Goal: Task Accomplishment & Management: Complete application form

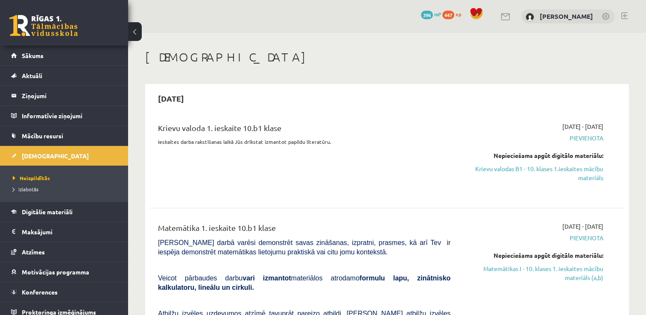
scroll to position [43, 0]
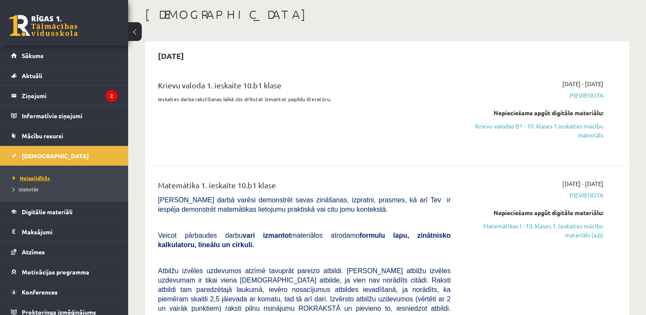
click at [29, 175] on span "Neizpildītās" at bounding box center [31, 178] width 37 height 7
click at [562, 126] on link "Krievu valodas B1 - 10. klases 1.ieskaites mācību materiāls" at bounding box center [533, 131] width 140 height 18
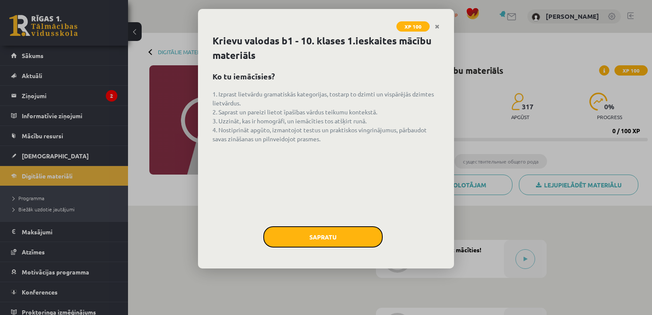
click at [334, 237] on button "Sapratu" at bounding box center [323, 236] width 120 height 21
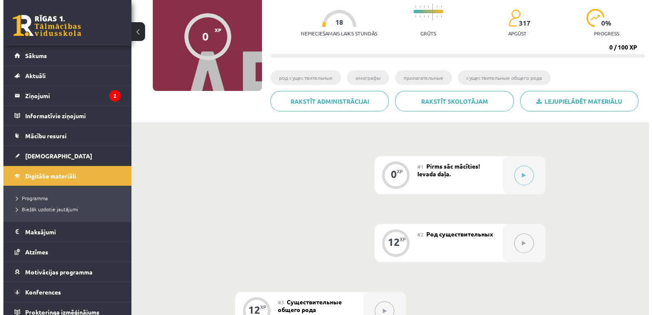
scroll to position [85, 0]
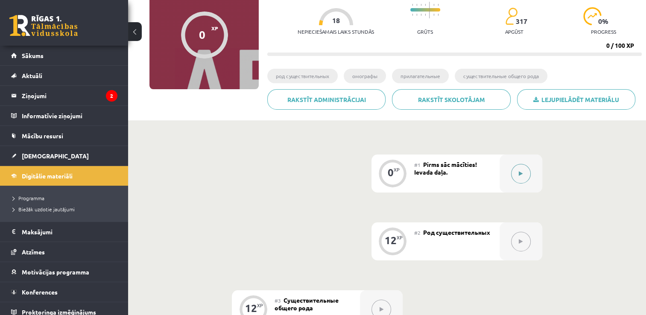
click at [525, 169] on button at bounding box center [521, 174] width 20 height 20
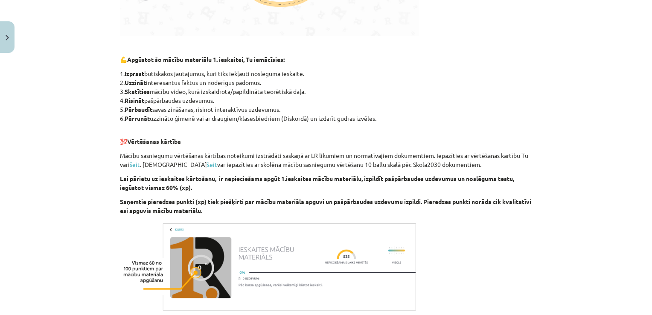
scroll to position [482, 0]
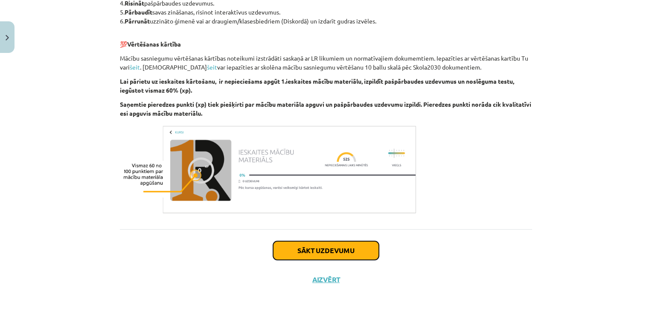
click at [322, 253] on button "Sākt uzdevumu" at bounding box center [326, 250] width 106 height 19
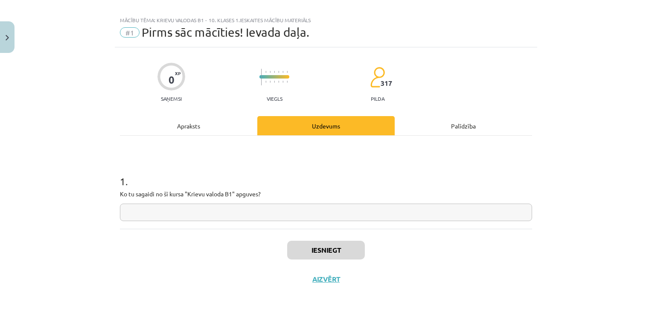
scroll to position [9, 0]
click at [164, 211] on input "text" at bounding box center [326, 214] width 412 height 18
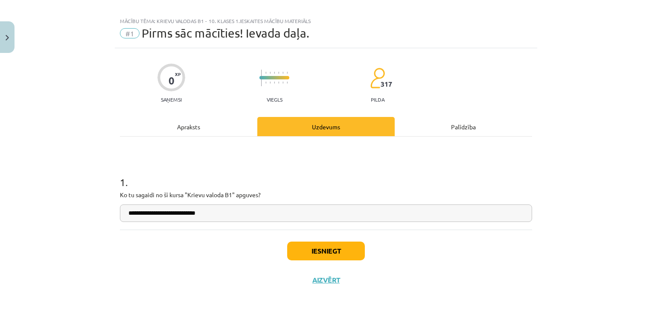
click at [167, 216] on input "**********" at bounding box center [326, 214] width 412 height 18
click at [232, 213] on input "**********" at bounding box center [326, 214] width 412 height 18
click at [235, 213] on input "**********" at bounding box center [326, 214] width 412 height 18
type input "**********"
click at [307, 245] on button "Iesniegt" at bounding box center [326, 251] width 78 height 19
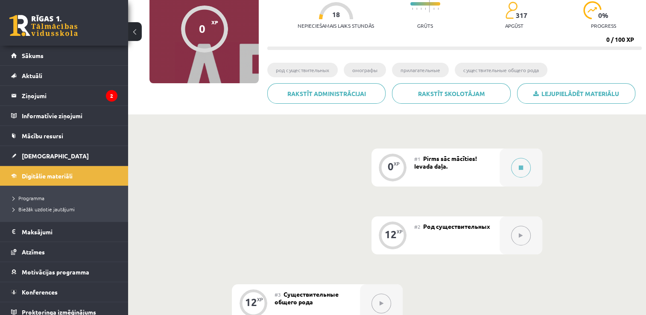
scroll to position [128, 0]
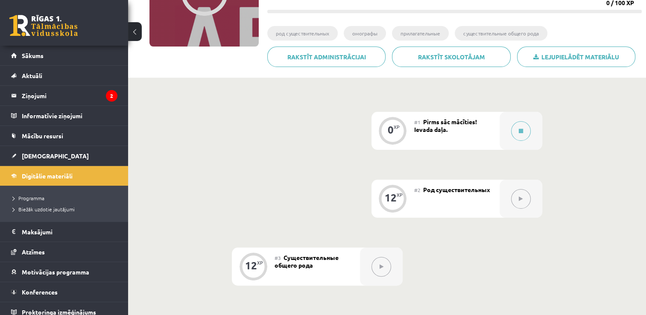
click at [524, 205] on button at bounding box center [521, 199] width 20 height 20
click at [517, 201] on button at bounding box center [521, 199] width 20 height 20
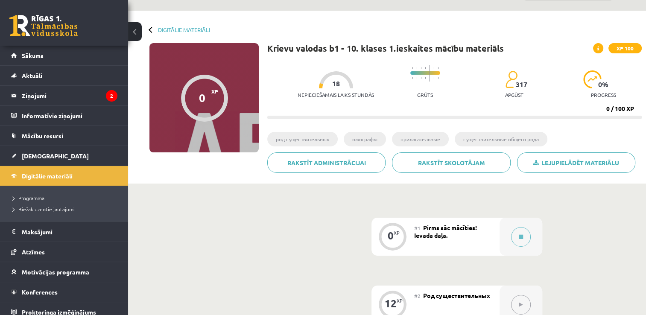
scroll to position [43, 0]
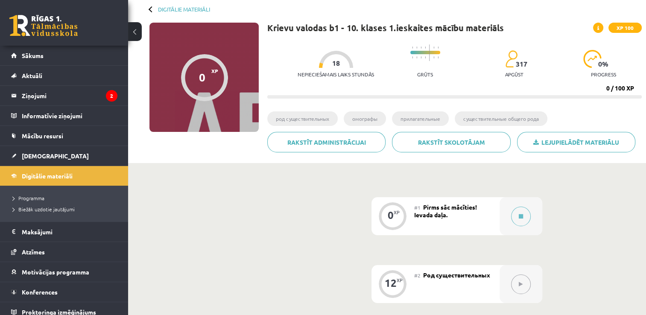
click at [459, 277] on span "Род существительных" at bounding box center [456, 275] width 67 height 8
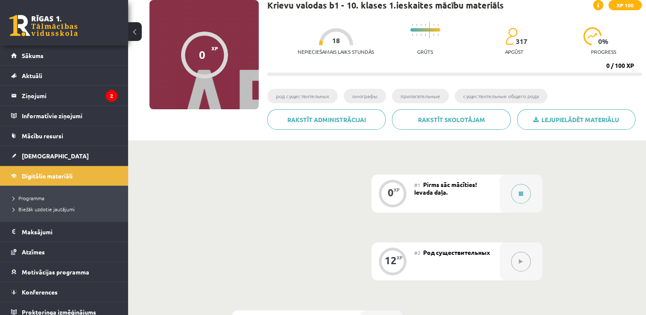
scroll to position [85, 0]
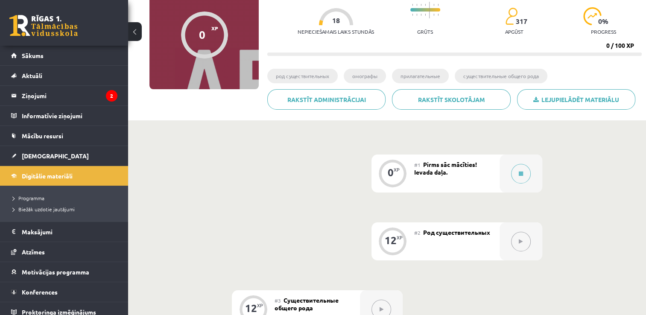
click at [526, 240] on button at bounding box center [521, 242] width 20 height 20
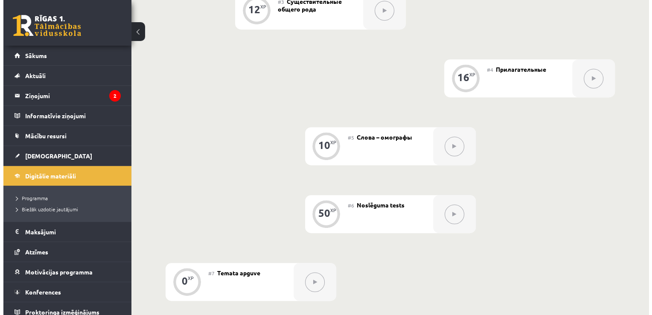
scroll to position [171, 0]
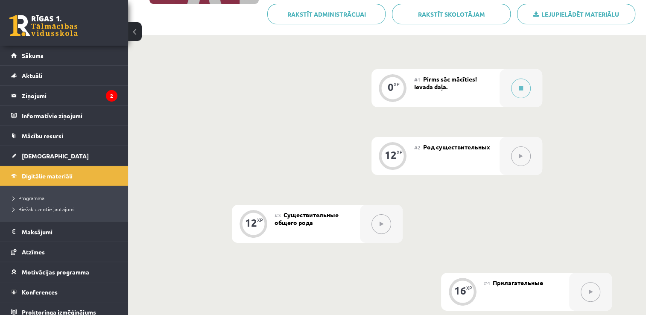
click at [481, 85] on div "#1 Pirms sāc mācīties! Ievada daļa." at bounding box center [456, 88] width 85 height 38
click at [446, 82] on div "#1 Pirms sāc mācīties! Ievada daļa." at bounding box center [456, 88] width 85 height 38
click at [520, 87] on icon at bounding box center [521, 88] width 4 height 5
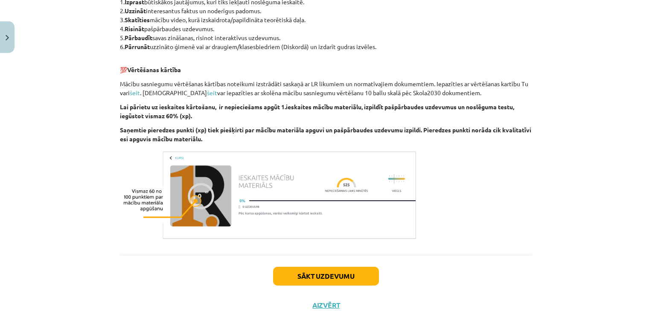
scroll to position [482, 0]
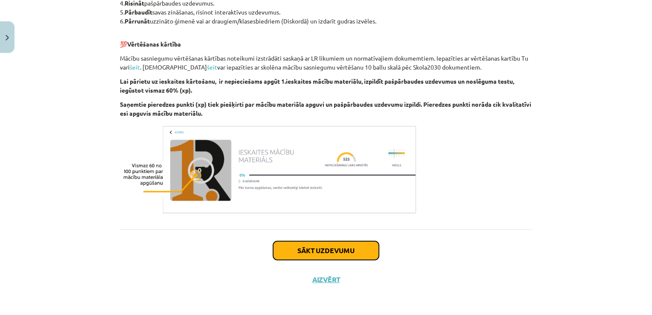
click at [335, 250] on button "Sākt uzdevumu" at bounding box center [326, 250] width 106 height 19
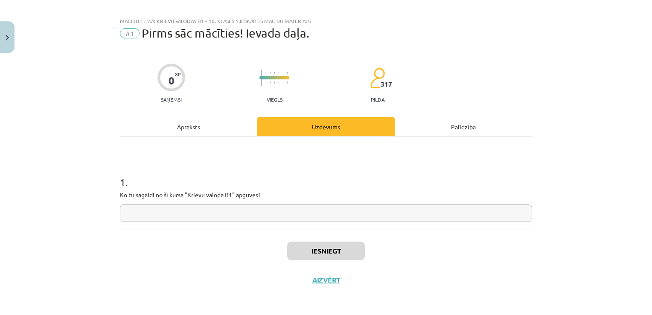
click at [244, 213] on input "text" at bounding box center [326, 214] width 412 height 18
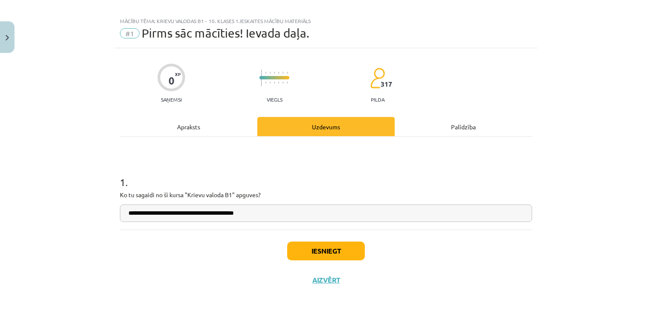
type input "**********"
click at [318, 254] on button "Iesniegt" at bounding box center [326, 251] width 78 height 19
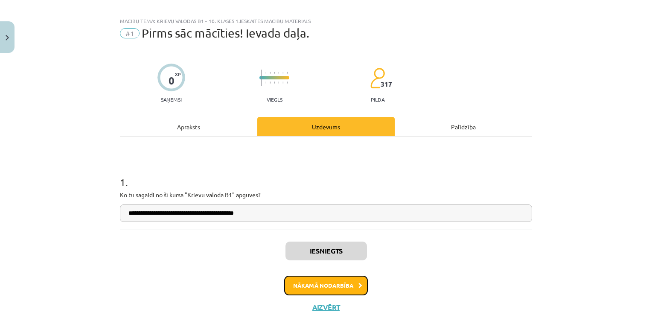
click at [321, 280] on button "Nākamā nodarbība" at bounding box center [326, 286] width 84 height 20
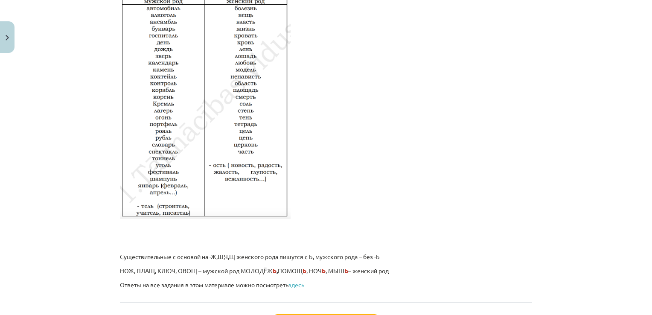
scroll to position [1388, 0]
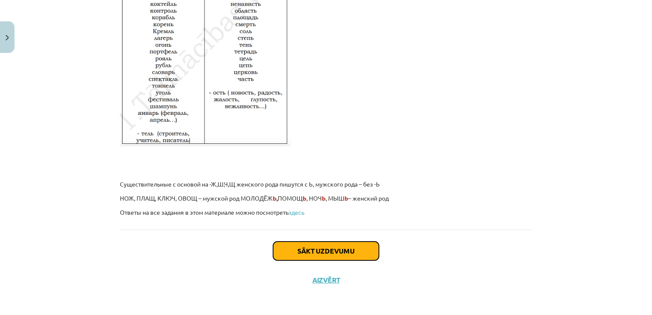
click at [343, 249] on button "Sākt uzdevumu" at bounding box center [326, 251] width 106 height 19
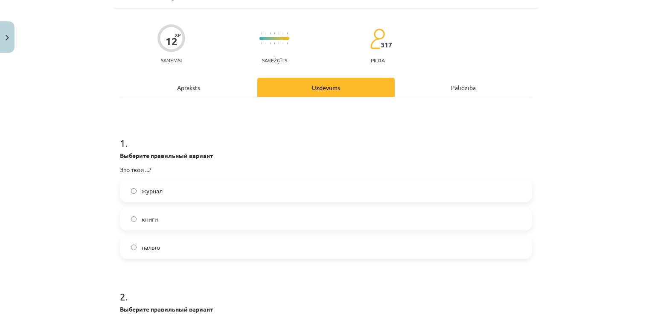
scroll to position [21, 0]
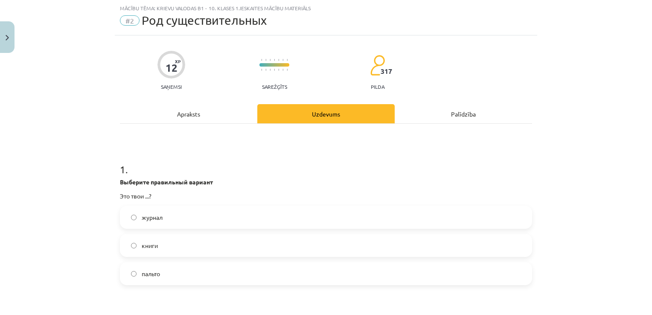
click at [173, 215] on label "журнал" at bounding box center [326, 217] width 411 height 21
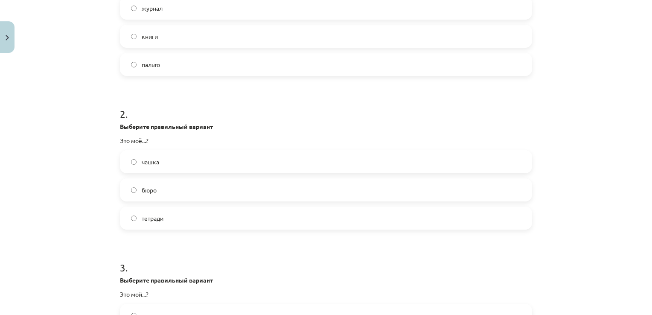
scroll to position [235, 0]
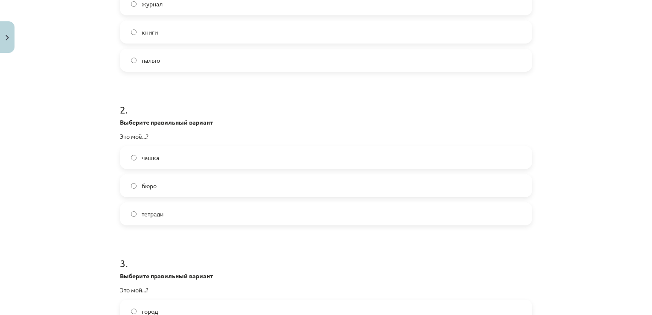
click at [178, 188] on label "бюро" at bounding box center [326, 185] width 411 height 21
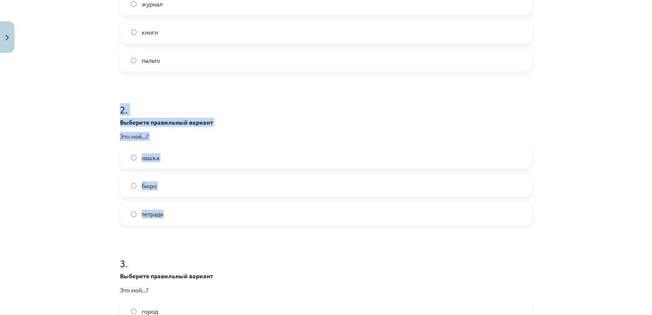
drag, startPoint x: 99, startPoint y: 110, endPoint x: 225, endPoint y: 201, distance: 155.7
click at [225, 201] on div "Mācību tēma: Krievu valodas b1 - 10. klases 1.ieskaites mācību materiāls #2 Род…" at bounding box center [326, 157] width 652 height 315
copy div "2 . Выберите правильный вариант Это моё...? чашка бюро тетради"
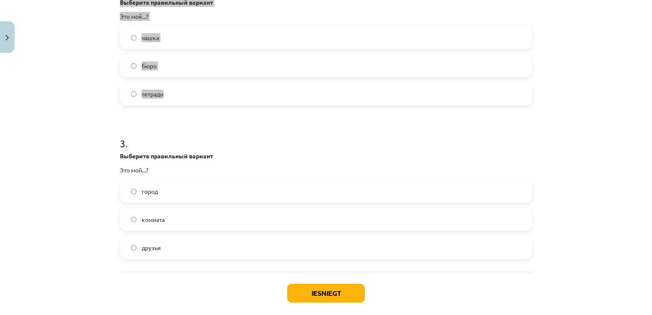
scroll to position [398, 0]
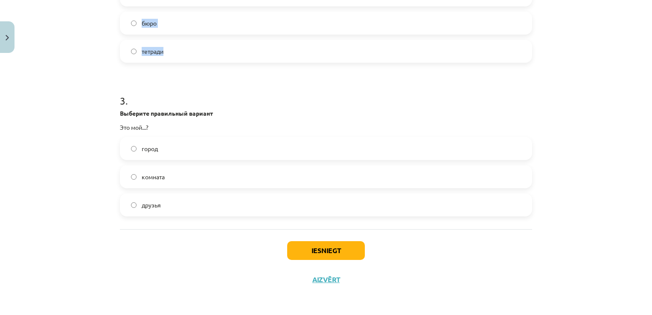
click at [171, 203] on label "друзья" at bounding box center [326, 204] width 411 height 21
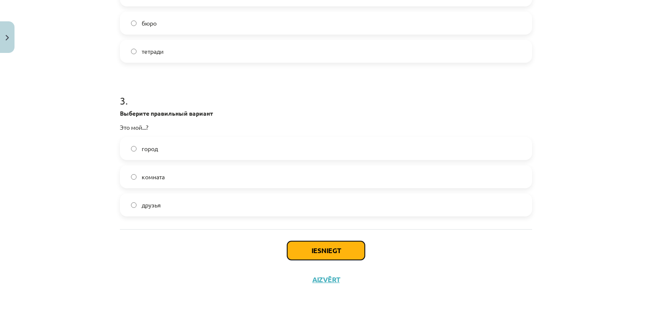
click at [347, 252] on button "Iesniegt" at bounding box center [326, 250] width 78 height 19
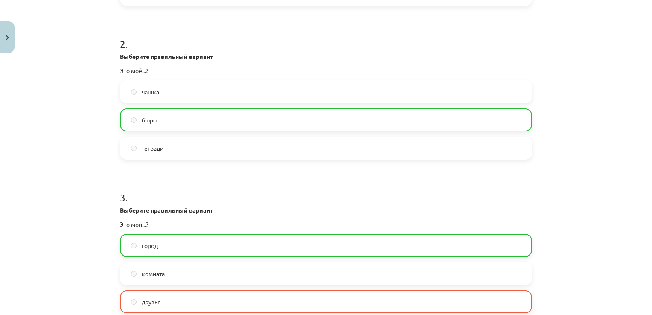
scroll to position [424, 0]
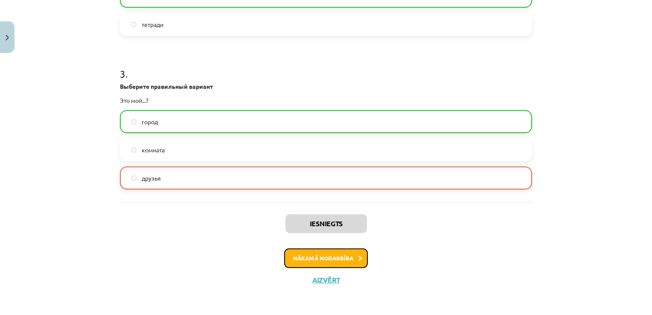
click at [321, 258] on button "Nākamā nodarbība" at bounding box center [326, 259] width 84 height 20
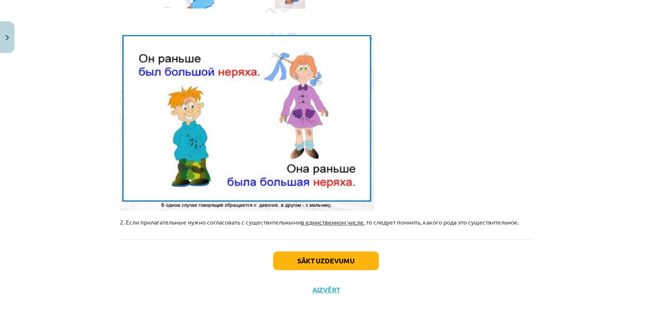
scroll to position [269, 0]
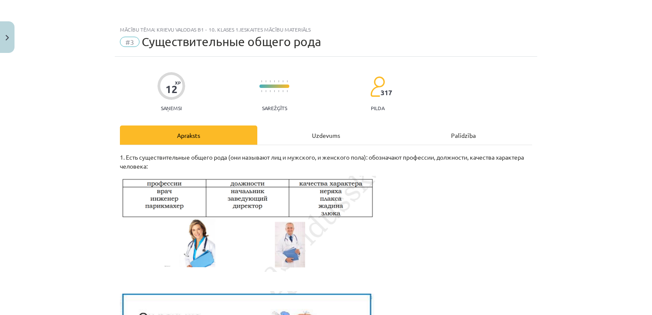
scroll to position [171, 0]
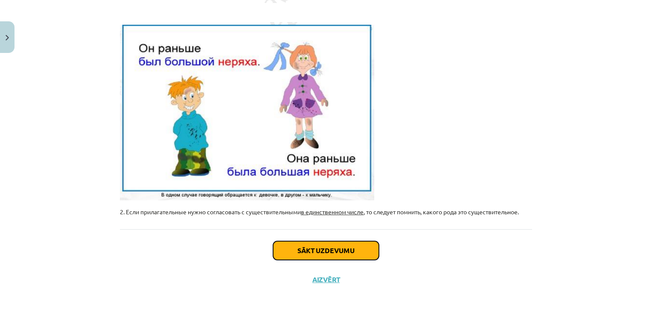
click at [324, 248] on button "Sākt uzdevumu" at bounding box center [326, 250] width 106 height 19
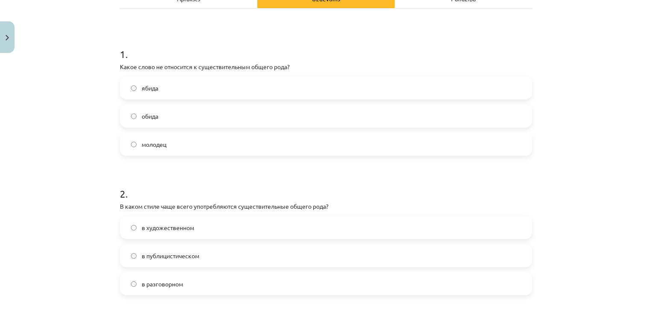
scroll to position [21, 0]
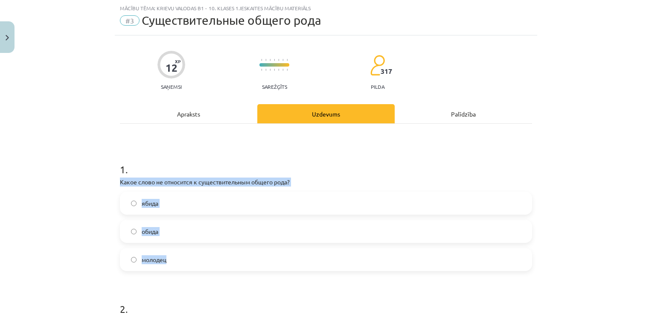
drag, startPoint x: 105, startPoint y: 179, endPoint x: 254, endPoint y: 254, distance: 167.5
click at [254, 254] on div "Mācību tēma: Krievu valodas b1 - 10. klases 1.ieskaites mācību materiāls #3 Cущ…" at bounding box center [326, 157] width 652 height 315
copy div "Какое слово не относится к существительным общего рода? ябида обида молодец"
click at [175, 233] on label "обида" at bounding box center [326, 231] width 411 height 21
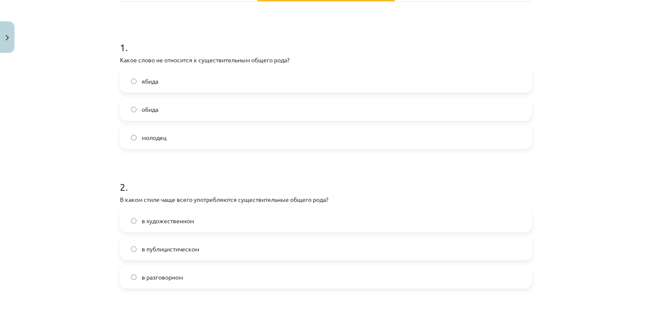
scroll to position [149, 0]
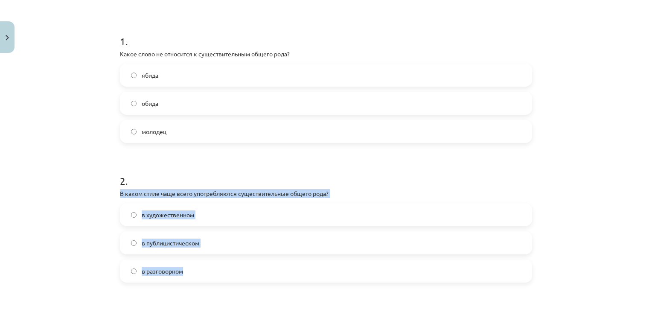
drag, startPoint x: 106, startPoint y: 190, endPoint x: 293, endPoint y: 262, distance: 200.7
click at [293, 262] on div "Mācību tēma: Krievu valodas b1 - 10. klases 1.ieskaites mācību materiāls #3 Cущ…" at bounding box center [326, 157] width 652 height 315
copy div "В каком стиле чаще всего употребляются существительные общего рода? в художеств…"
click at [197, 269] on label "в разговорном" at bounding box center [326, 270] width 411 height 21
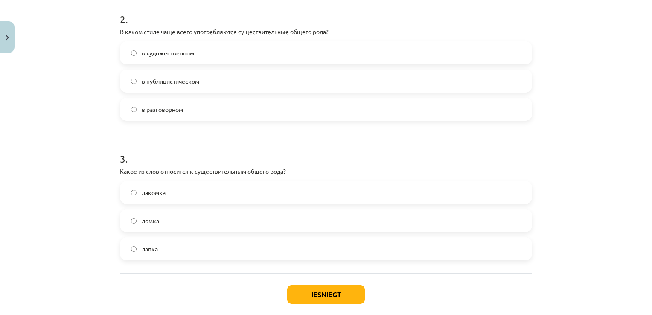
scroll to position [355, 0]
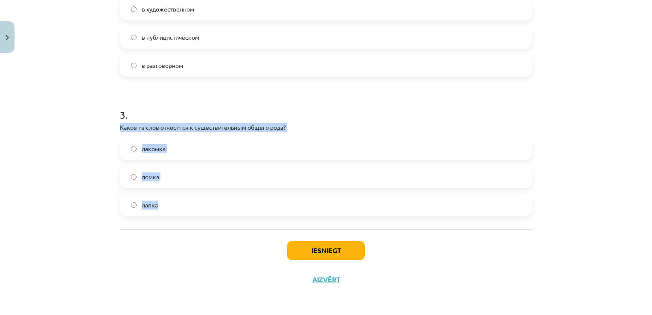
drag, startPoint x: 102, startPoint y: 131, endPoint x: 231, endPoint y: 202, distance: 148.3
click at [231, 202] on div "Mācību tēma: Krievu valodas b1 - 10. klases 1.ieskaites mācību materiāls #3 Cущ…" at bounding box center [326, 157] width 652 height 315
copy div "Какое из слов относится к существительным общего рода? лакомка ломка лапка"
click at [184, 149] on label "лакомка" at bounding box center [326, 148] width 411 height 21
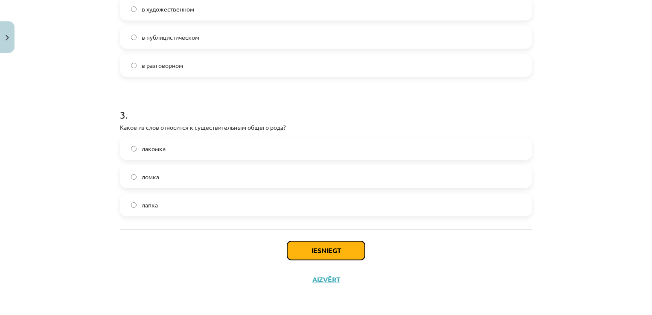
click at [341, 250] on button "Iesniegt" at bounding box center [326, 250] width 78 height 19
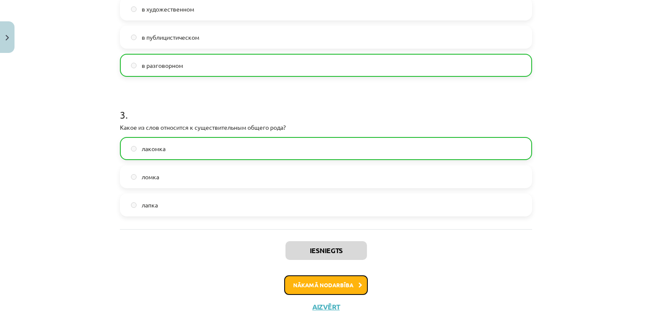
click at [342, 281] on button "Nākamā nodarbība" at bounding box center [326, 285] width 84 height 20
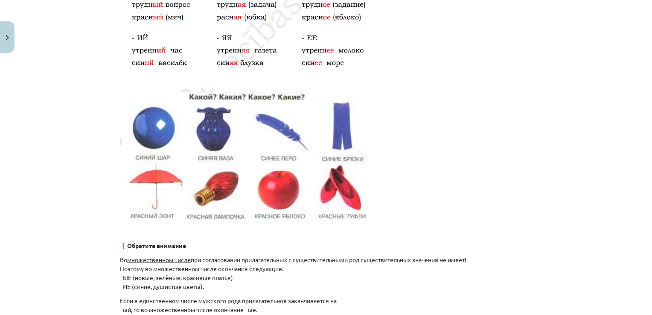
scroll to position [320, 0]
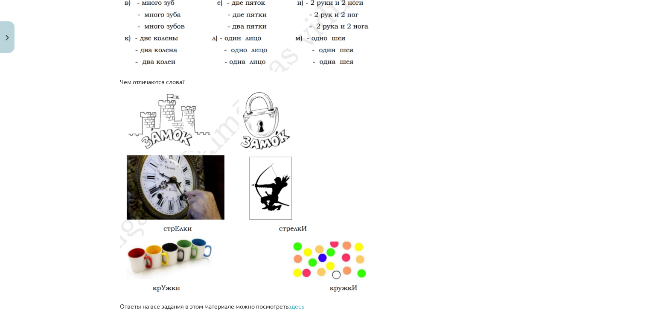
scroll to position [1464, 0]
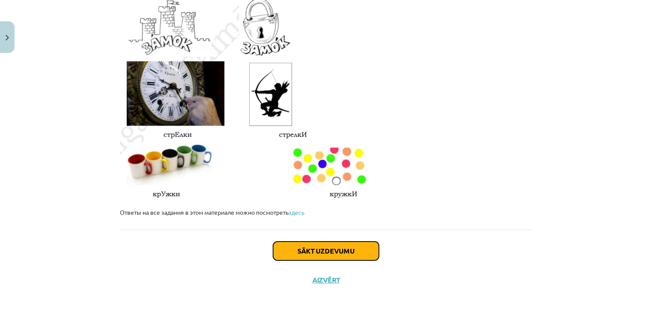
click at [332, 245] on button "Sākt uzdevumu" at bounding box center [326, 251] width 106 height 19
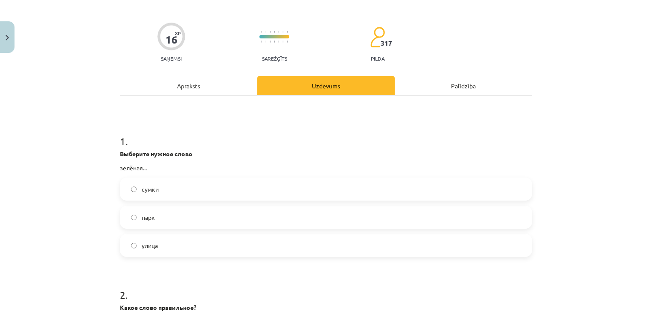
scroll to position [21, 0]
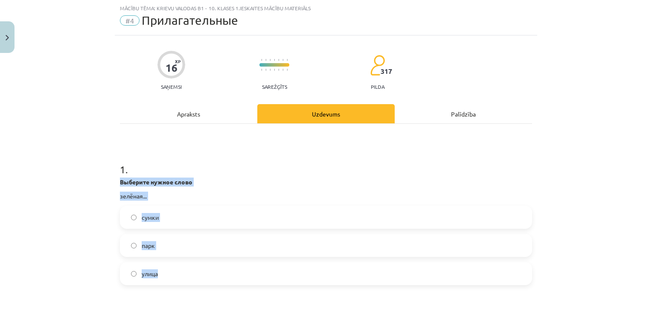
drag, startPoint x: 92, startPoint y: 181, endPoint x: 202, endPoint y: 262, distance: 136.1
click at [202, 262] on div "Mācību tēma: Krievu valodas b1 - 10. klases 1.ieskaites mācību materiāls #4 При…" at bounding box center [326, 157] width 652 height 315
copy div "Выберите нужное слово зелёная... сумки парк улица"
click at [192, 272] on label "улица" at bounding box center [326, 273] width 411 height 21
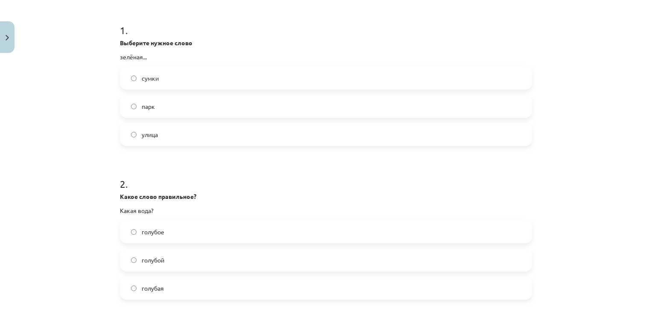
scroll to position [235, 0]
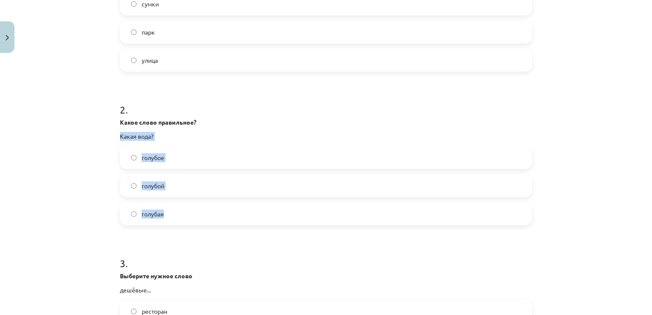
drag, startPoint x: 108, startPoint y: 135, endPoint x: 213, endPoint y: 210, distance: 128.9
click at [213, 210] on div "Mācību tēma: Krievu valodas b1 - 10. klases 1.ieskaites mācību materiāls #4 При…" at bounding box center [326, 157] width 652 height 315
copy div "Какая вода? голубое голубой голубая"
click at [40, 185] on div "Mācību tēma: Krievu valodas b1 - 10. klases 1.ieskaites mācību materiāls #4 При…" at bounding box center [326, 157] width 652 height 315
drag, startPoint x: 108, startPoint y: 112, endPoint x: 222, endPoint y: 207, distance: 148.0
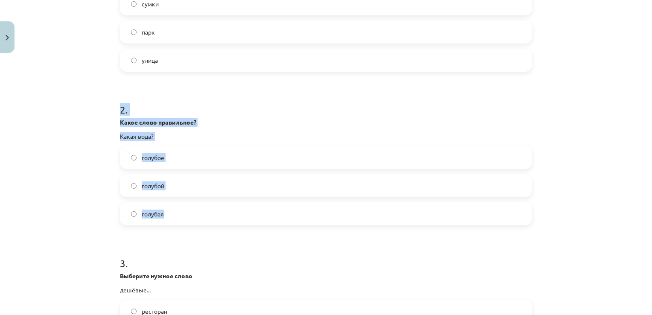
click at [222, 207] on div "Mācību tēma: Krievu valodas b1 - 10. klases 1.ieskaites mācību materiāls #4 При…" at bounding box center [326, 157] width 652 height 315
click at [177, 213] on label "голубая" at bounding box center [326, 213] width 411 height 21
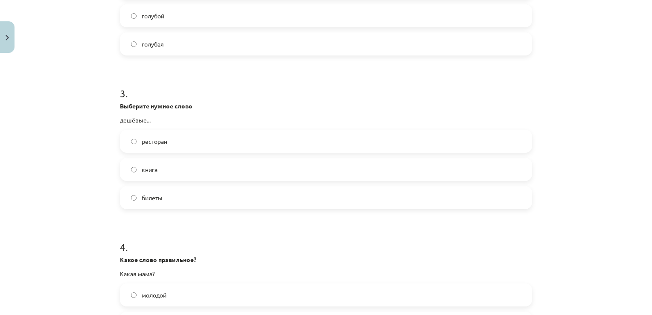
scroll to position [406, 0]
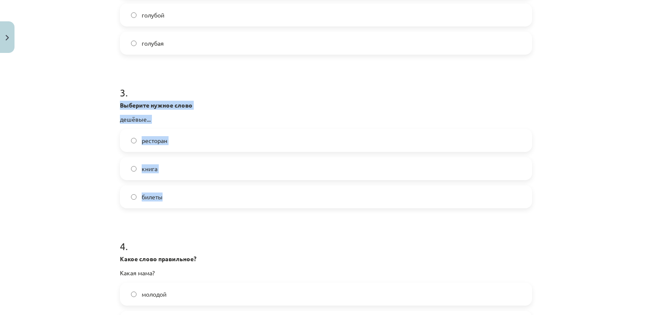
drag, startPoint x: 100, startPoint y: 102, endPoint x: 246, endPoint y: 203, distance: 177.2
click at [246, 203] on div "Mācību tēma: Krievu valodas b1 - 10. klases 1.ieskaites mācību materiāls #4 При…" at bounding box center [326, 157] width 652 height 315
copy div "Выберите нужное слово дешёвые... ресторан книга билеты"
click at [183, 193] on label "билеты" at bounding box center [326, 196] width 411 height 21
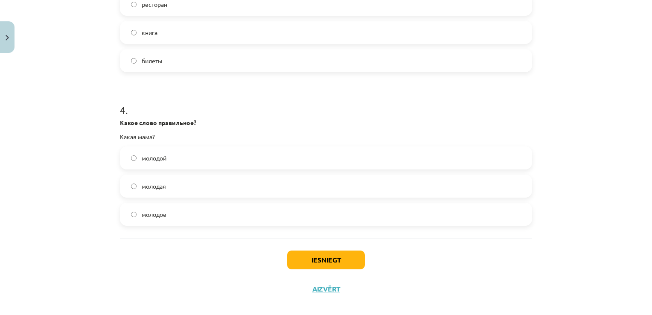
scroll to position [551, 0]
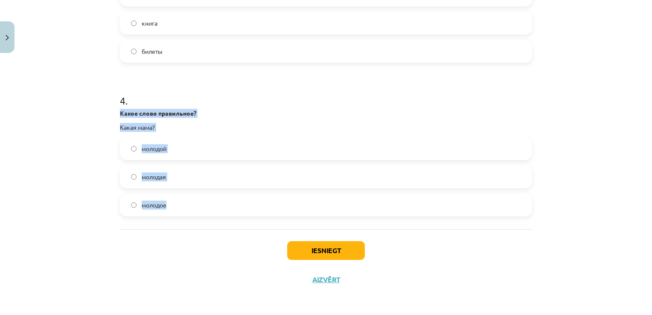
drag, startPoint x: 97, startPoint y: 109, endPoint x: 237, endPoint y: 205, distance: 169.4
click at [237, 205] on div "Mācību tēma: Krievu valodas b1 - 10. klases 1.ieskaites mācību materiāls #4 При…" at bounding box center [326, 157] width 652 height 315
copy div "Какое слово правильное? Какая мама? молодой молодая молодое"
click at [338, 250] on button "Iesniegt" at bounding box center [326, 250] width 78 height 19
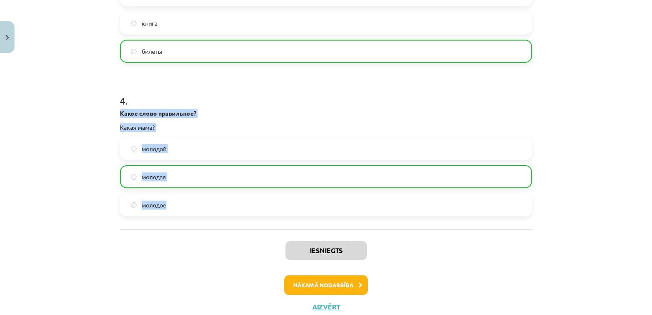
scroll to position [578, 0]
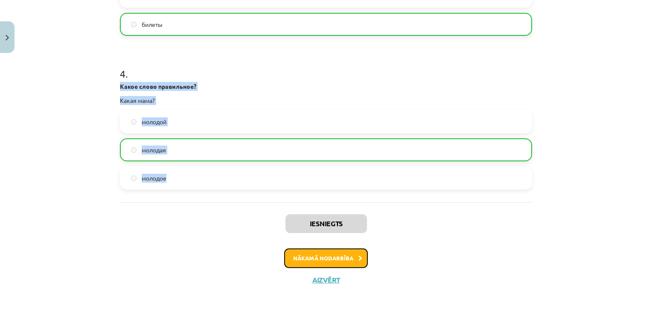
click at [342, 260] on button "Nākamā nodarbība" at bounding box center [326, 259] width 84 height 20
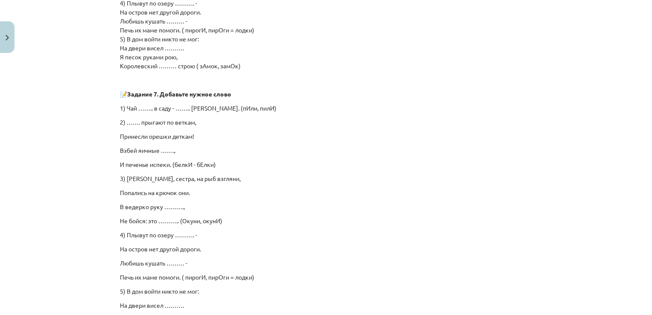
scroll to position [576, 0]
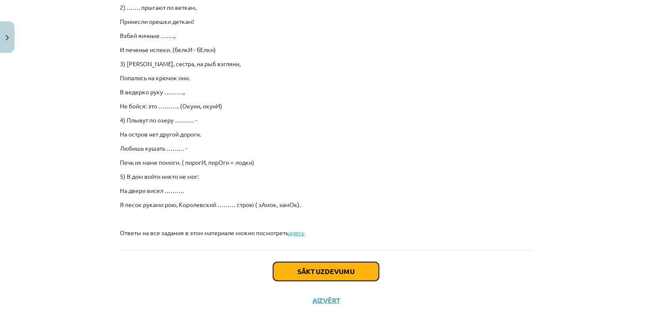
click at [329, 273] on button "Sākt uzdevumu" at bounding box center [326, 271] width 106 height 19
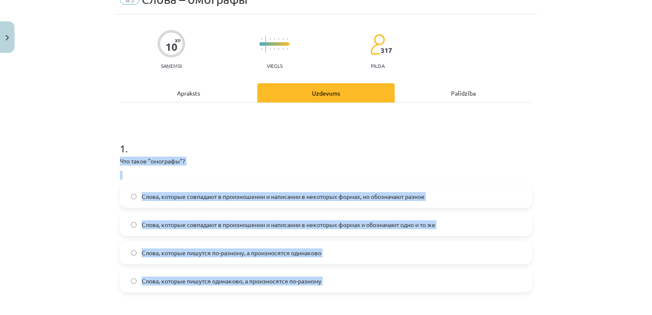
scroll to position [47, 0]
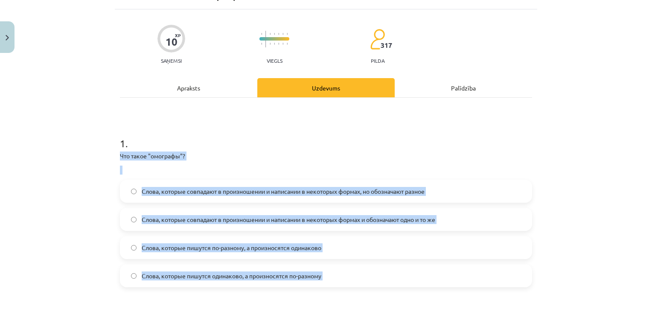
drag, startPoint x: 107, startPoint y: 181, endPoint x: 337, endPoint y: 279, distance: 250.2
click at [337, 279] on div "Mācību tēma: Krievu valodas b1 - 10. klases 1.ieskaites mācību materiāls #5 Сло…" at bounding box center [326, 157] width 652 height 315
copy div "Что такое "омографы"? Слова, которые совпадают в произношении и написании в нек…"
click at [171, 276] on span "Слова, которые пишутся одинаково, а произносятся по-разному" at bounding box center [232, 276] width 180 height 9
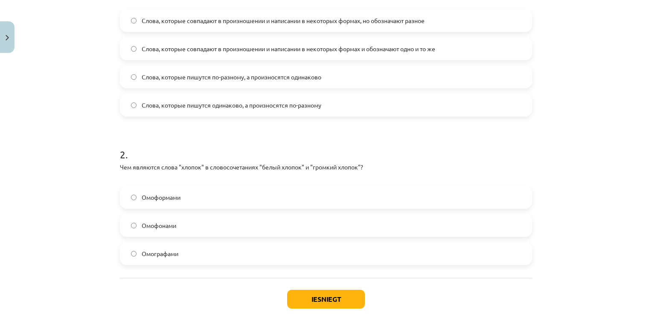
scroll to position [261, 0]
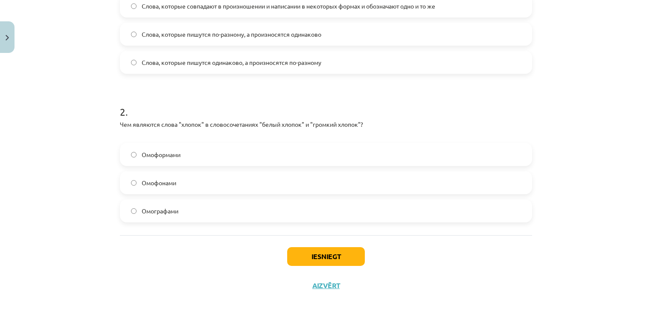
drag, startPoint x: 97, startPoint y: 114, endPoint x: 203, endPoint y: 211, distance: 143.9
click at [203, 211] on div "Mācību tēma: Krievu valodas b1 - 10. klases 1.ieskaites mācību materiāls #5 Сло…" at bounding box center [326, 157] width 652 height 315
copy div "2 . Чем являются слова "хлопок" в словосочетаниях "белый хлопок" и "громкий хло…"
click at [190, 153] on label "Омоформами" at bounding box center [326, 154] width 411 height 21
click at [334, 259] on button "Iesniegt" at bounding box center [326, 256] width 78 height 19
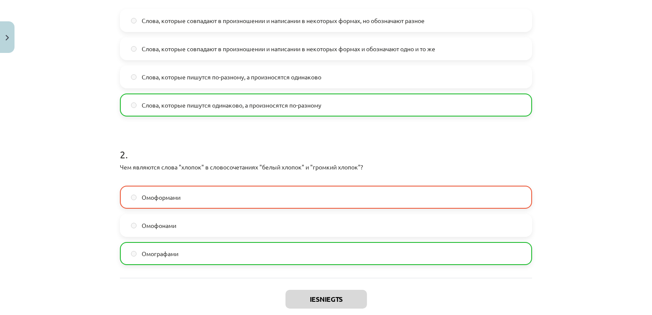
scroll to position [294, 0]
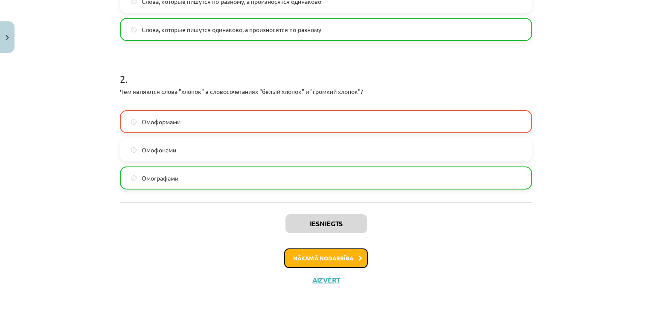
click at [323, 260] on button "Nākamā nodarbība" at bounding box center [326, 259] width 84 height 20
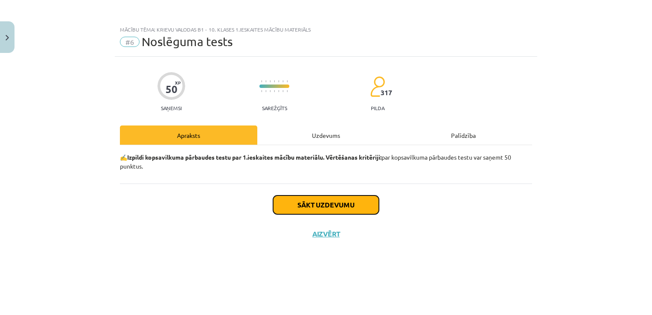
click at [328, 206] on button "Sākt uzdevumu" at bounding box center [326, 205] width 106 height 19
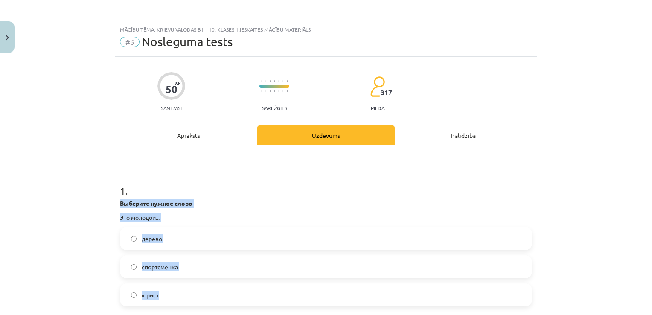
drag, startPoint x: 96, startPoint y: 200, endPoint x: 198, endPoint y: 297, distance: 140.1
click at [198, 297] on div "Mācību tēma: Krievu valodas b1 - 10. klases 1.ieskaites mācību materiāls #6 Nos…" at bounding box center [326, 157] width 652 height 315
copy div "Выберите нужное слово Это молодой... дерево спортсменка юрист"
click at [184, 295] on label "юрист" at bounding box center [326, 294] width 411 height 21
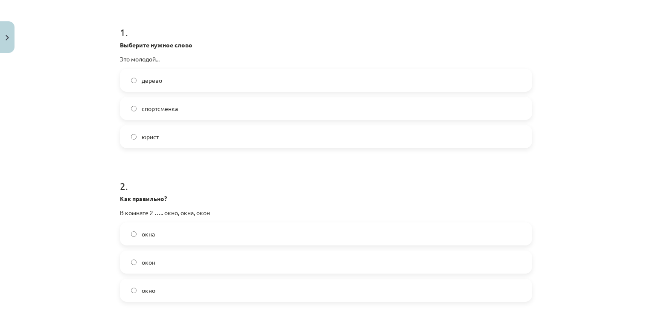
scroll to position [213, 0]
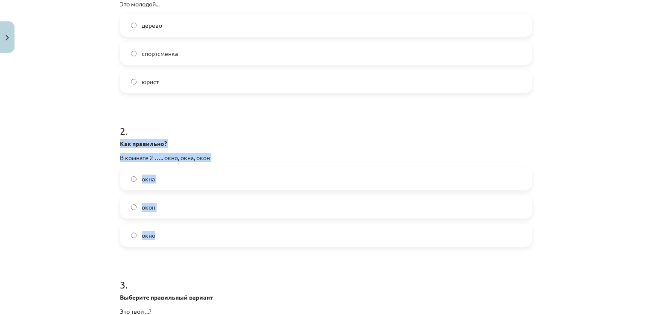
drag, startPoint x: 112, startPoint y: 141, endPoint x: 220, endPoint y: 231, distance: 140.4
copy div "Как правильно? В комнате 2 ….. окно, окна, окон окна окон окно"
click at [167, 183] on label "окна" at bounding box center [326, 178] width 411 height 21
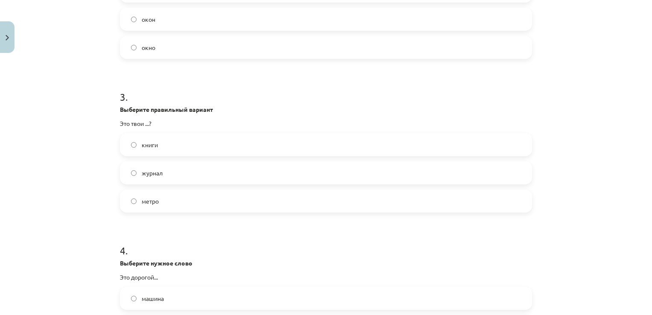
scroll to position [427, 0]
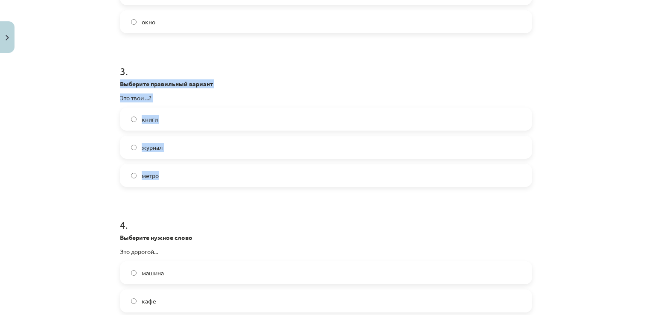
drag, startPoint x: 121, startPoint y: 83, endPoint x: 191, endPoint y: 186, distance: 124.2
copy div "Выберите правильный вариант Это твои ...? книги журнал метро"
click at [177, 120] on label "книги" at bounding box center [326, 118] width 411 height 21
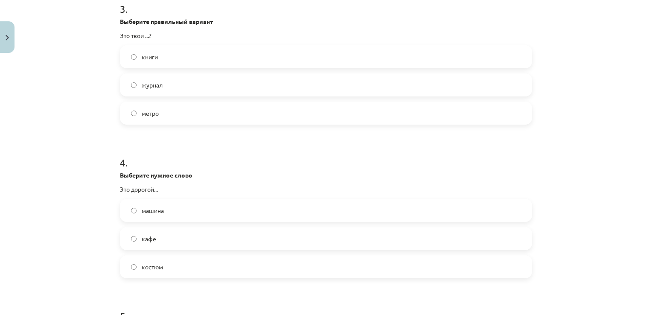
scroll to position [598, 0]
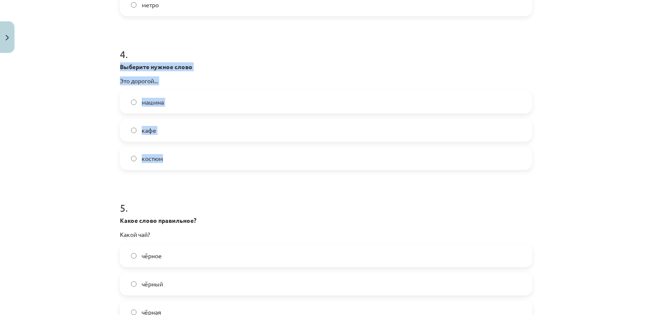
drag, startPoint x: 109, startPoint y: 64, endPoint x: 244, endPoint y: 150, distance: 159.9
click at [244, 150] on div "Mācību tēma: Krievu valodas b1 - 10. klases 1.ieskaites mācību materiāls #6 Nos…" at bounding box center [326, 157] width 652 height 315
copy div "Выберите нужное слово Это дорогой... машина кафе костюм"
click at [205, 158] on label "костюм" at bounding box center [326, 158] width 411 height 21
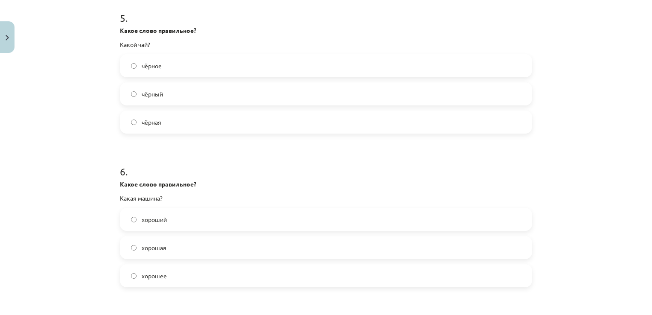
scroll to position [769, 0]
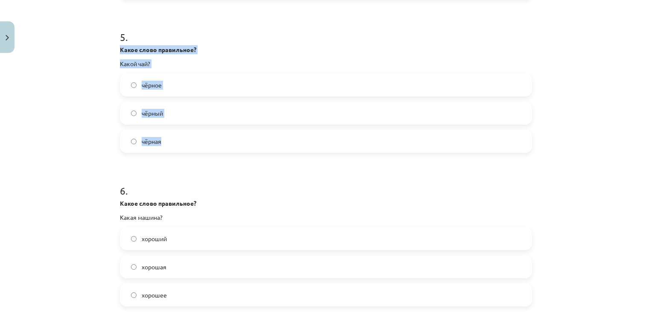
drag, startPoint x: 105, startPoint y: 44, endPoint x: 202, endPoint y: 147, distance: 141.4
click at [202, 147] on div "Mācību tēma: Krievu valodas b1 - 10. klases 1.ieskaites mācību materiāls #6 Nos…" at bounding box center [326, 157] width 652 height 315
click at [167, 115] on label "чёрный" at bounding box center [326, 112] width 411 height 21
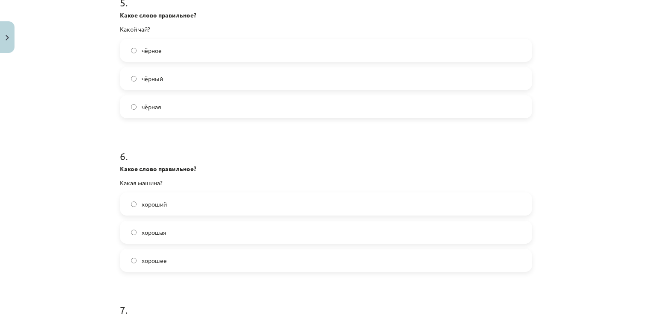
scroll to position [854, 0]
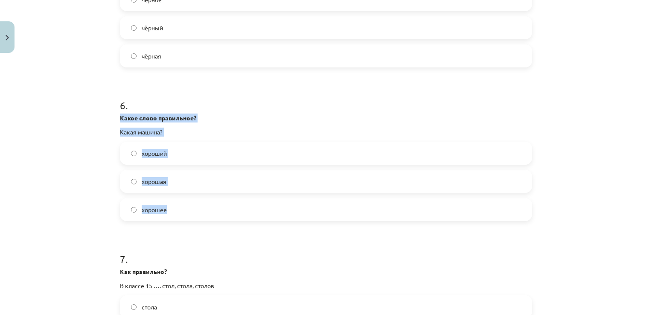
drag, startPoint x: 109, startPoint y: 115, endPoint x: 215, endPoint y: 209, distance: 141.0
click at [215, 209] on div "Mācību tēma: Krievu valodas b1 - 10. klases 1.ieskaites mācību materiāls #6 Nos…" at bounding box center [326, 157] width 652 height 315
click at [178, 183] on label "хорошая" at bounding box center [326, 181] width 411 height 21
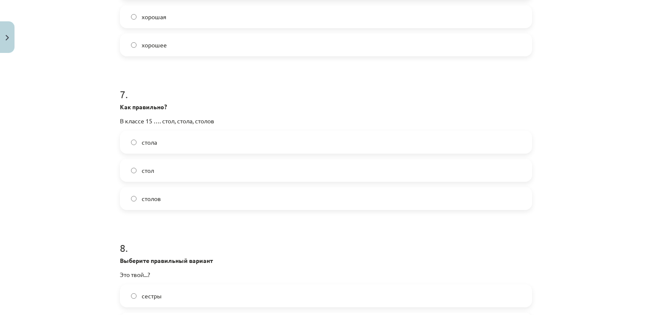
scroll to position [1025, 0]
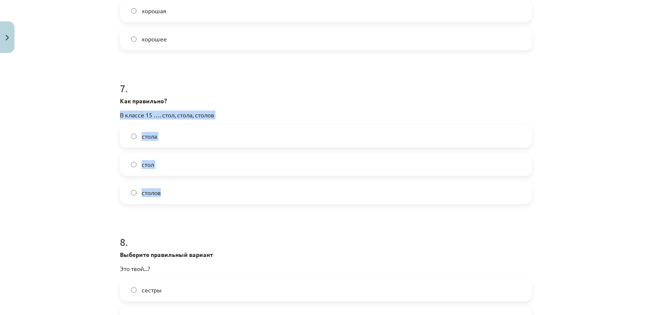
drag, startPoint x: 100, startPoint y: 109, endPoint x: 225, endPoint y: 192, distance: 150.0
click at [225, 192] on div "Mācību tēma: Krievu valodas b1 - 10. klases 1.ieskaites mācību materiāls #6 Nos…" at bounding box center [326, 157] width 652 height 315
click at [171, 191] on label "столов" at bounding box center [326, 192] width 411 height 21
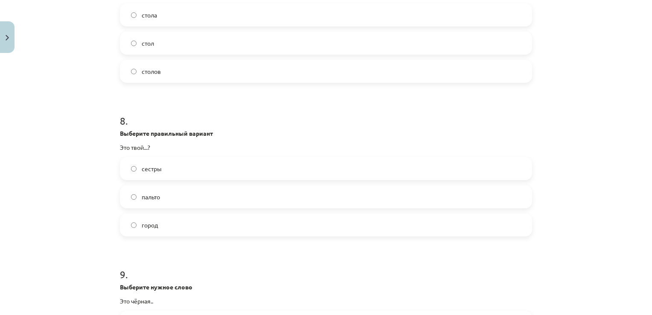
scroll to position [1153, 0]
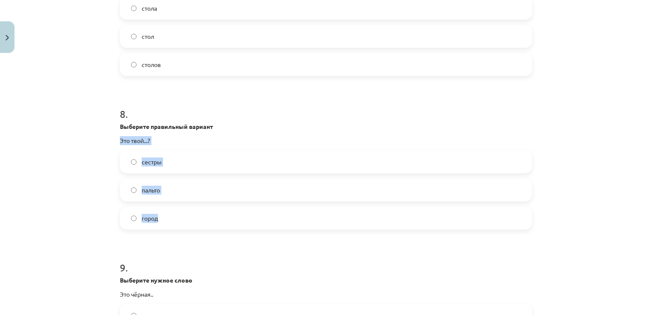
drag, startPoint x: 111, startPoint y: 136, endPoint x: 174, endPoint y: 224, distance: 108.0
drag, startPoint x: 101, startPoint y: 121, endPoint x: 207, endPoint y: 217, distance: 142.7
click at [207, 217] on div "Mācību tēma: Krievu valodas b1 - 10. klases 1.ieskaites mācību materiāls #6 Nos…" at bounding box center [326, 157] width 652 height 315
click at [178, 159] on label "сестры" at bounding box center [326, 161] width 411 height 21
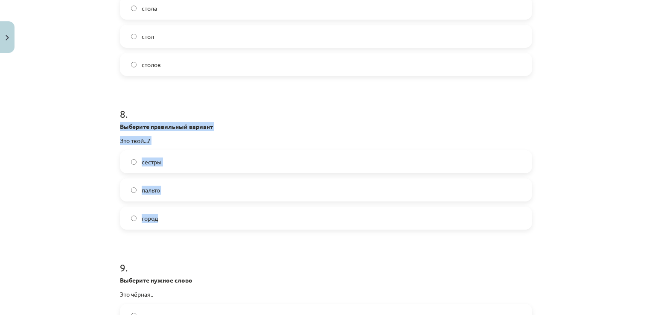
click at [178, 161] on label "сестры" at bounding box center [326, 161] width 411 height 21
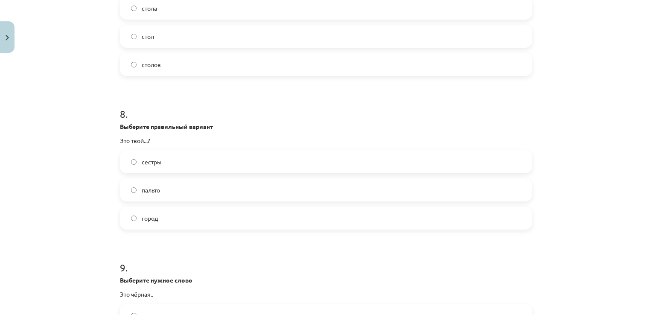
click at [181, 222] on label "город" at bounding box center [326, 218] width 411 height 21
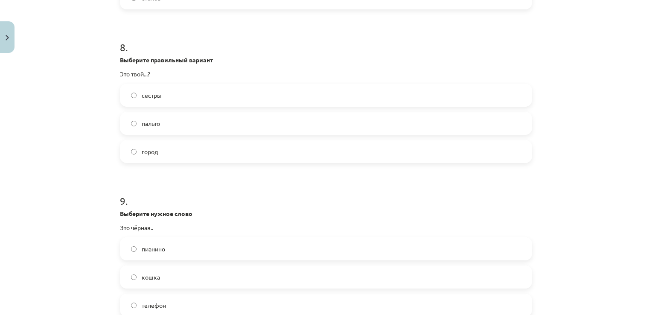
scroll to position [1366, 0]
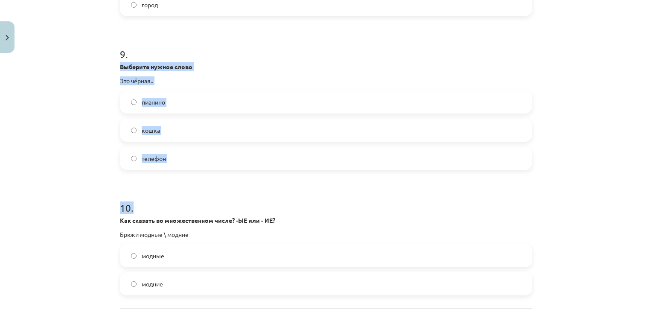
drag, startPoint x: 114, startPoint y: 64, endPoint x: 209, endPoint y: 173, distance: 144.0
drag, startPoint x: 93, startPoint y: 105, endPoint x: 97, endPoint y: 103, distance: 5.0
click at [94, 105] on div "Mācību tēma: Krievu valodas b1 - 10. klases 1.ieskaites mācību materiāls #6 Nos…" at bounding box center [326, 157] width 652 height 315
click at [106, 61] on div "Mācību tēma: Krievu valodas b1 - 10. klases 1.ieskaites mācību materiāls #6 Nos…" at bounding box center [326, 157] width 652 height 315
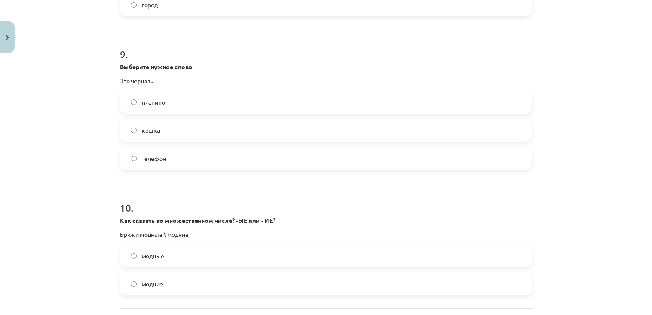
click at [174, 135] on label "кошка" at bounding box center [326, 130] width 411 height 21
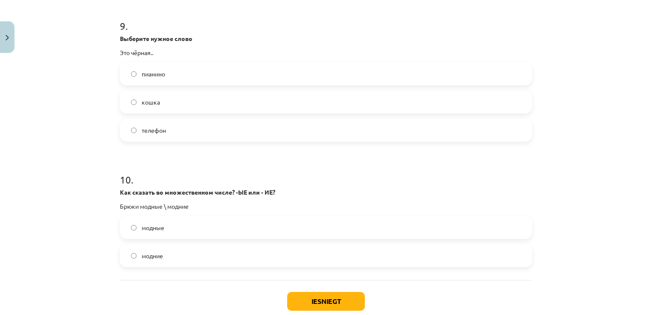
scroll to position [1409, 0]
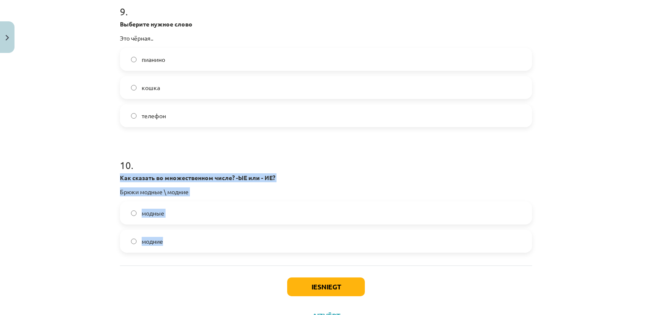
drag, startPoint x: 109, startPoint y: 178, endPoint x: 219, endPoint y: 242, distance: 126.5
click at [219, 242] on div "Mācību tēma: Krievu valodas b1 - 10. klases 1.ieskaites mācību materiāls #6 Nos…" at bounding box center [326, 157] width 652 height 315
click at [183, 213] on label "модные" at bounding box center [326, 212] width 411 height 21
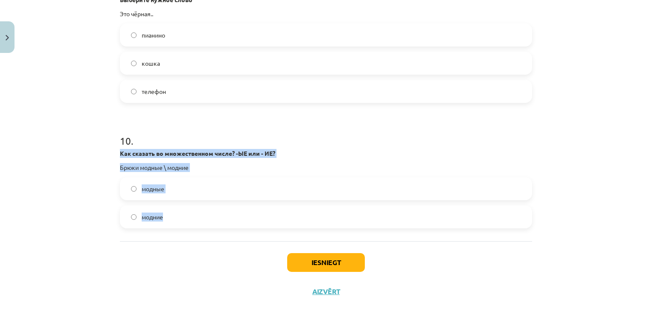
scroll to position [1445, 0]
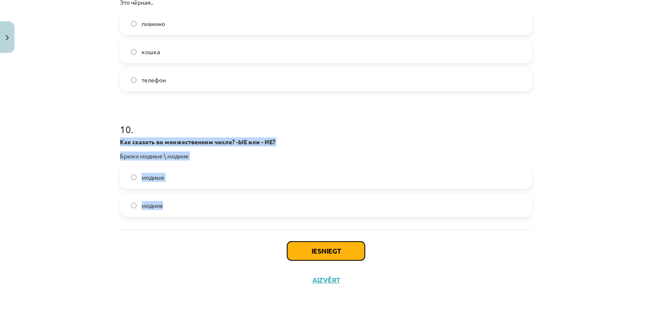
click at [329, 249] on button "Iesniegt" at bounding box center [326, 251] width 78 height 19
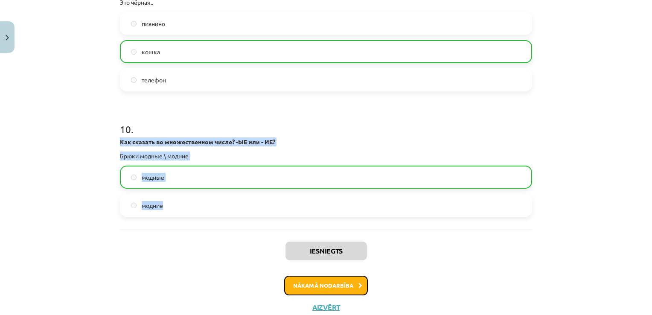
click at [334, 284] on button "Nākamā nodarbība" at bounding box center [326, 286] width 84 height 20
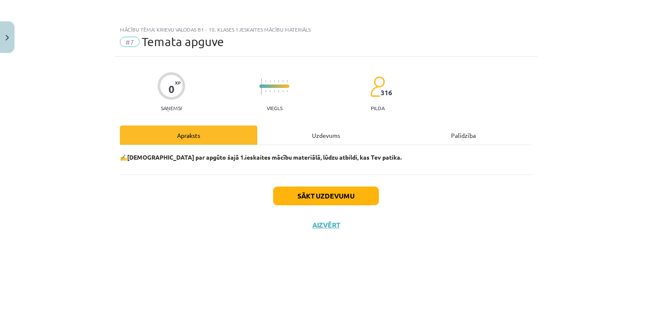
scroll to position [0, 0]
click at [303, 202] on button "Sākt uzdevumu" at bounding box center [326, 196] width 106 height 19
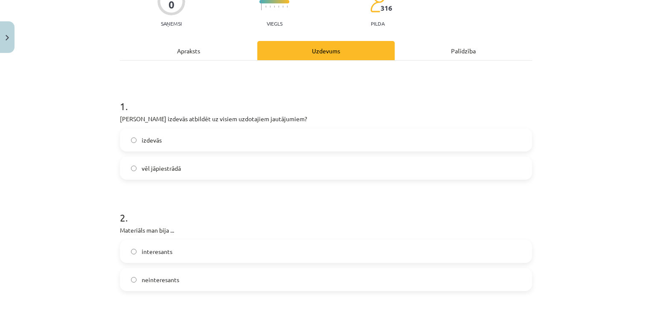
scroll to position [85, 0]
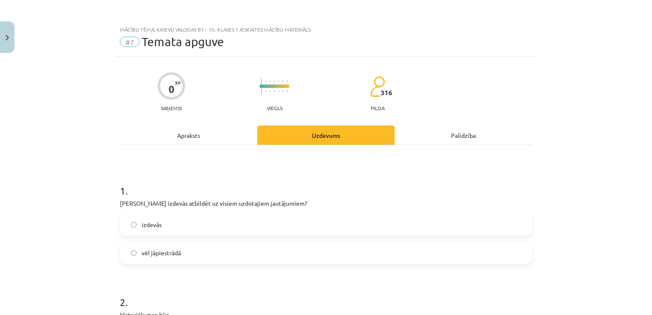
scroll to position [213, 0]
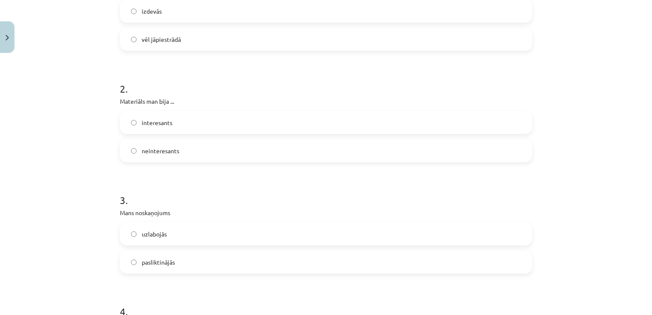
click at [188, 123] on label "interesants" at bounding box center [326, 122] width 411 height 21
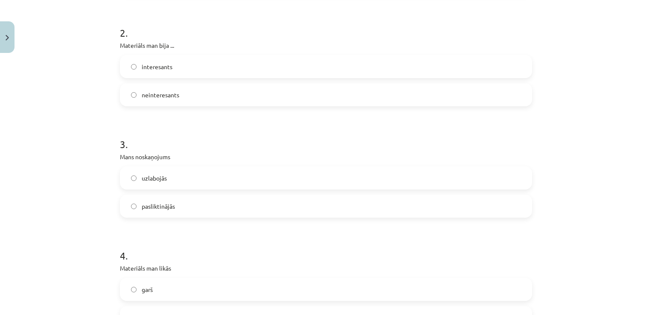
scroll to position [342, 0]
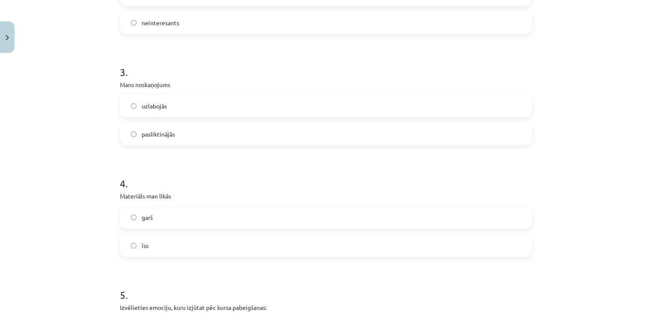
click at [197, 105] on label "uzlabojās" at bounding box center [326, 105] width 411 height 21
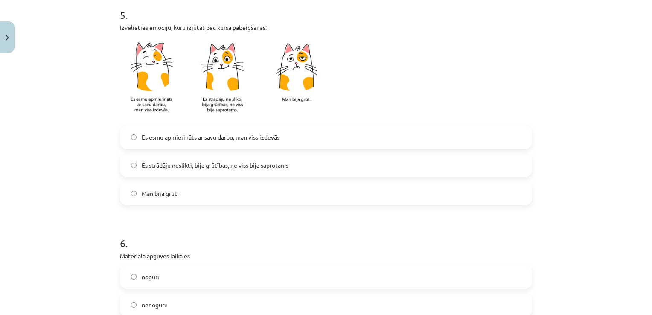
scroll to position [640, 0]
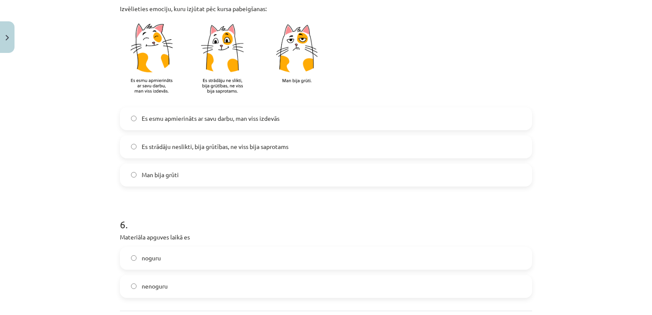
click at [154, 147] on span "Es strādāju neslikti, bija grūtības, ne viss bija saprotams" at bounding box center [215, 146] width 147 height 9
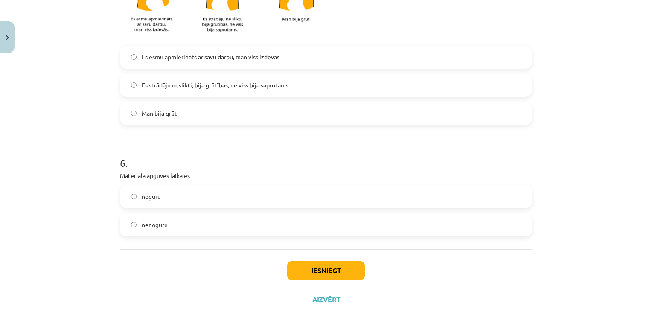
scroll to position [722, 0]
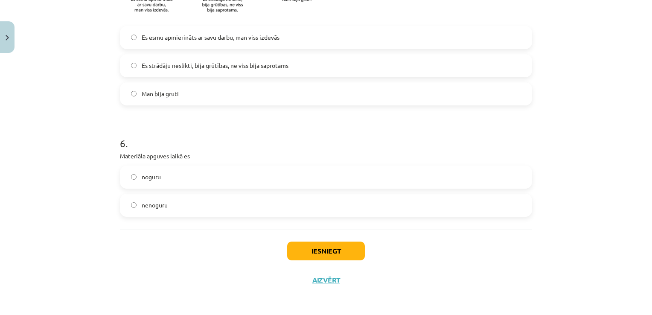
click at [148, 179] on span "noguru" at bounding box center [151, 177] width 19 height 9
click at [335, 246] on button "Iesniegt" at bounding box center [326, 251] width 78 height 19
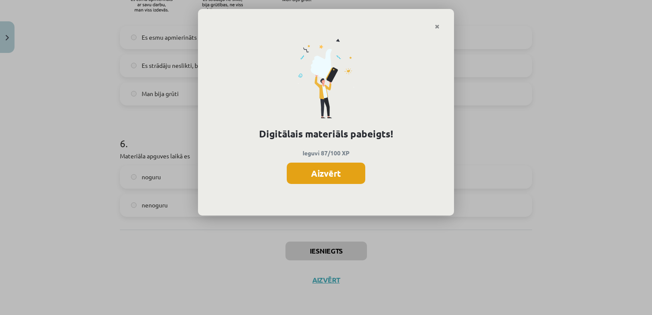
click at [321, 173] on button "Aizvērt" at bounding box center [326, 173] width 79 height 21
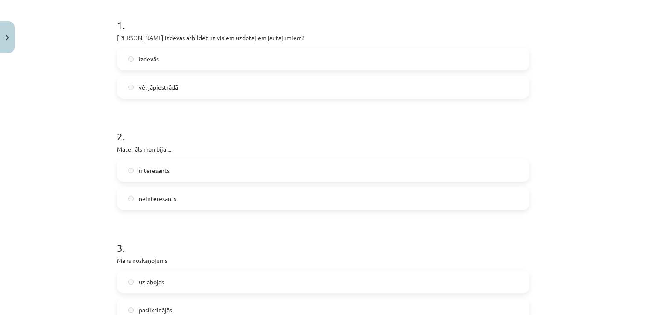
scroll to position [0, 0]
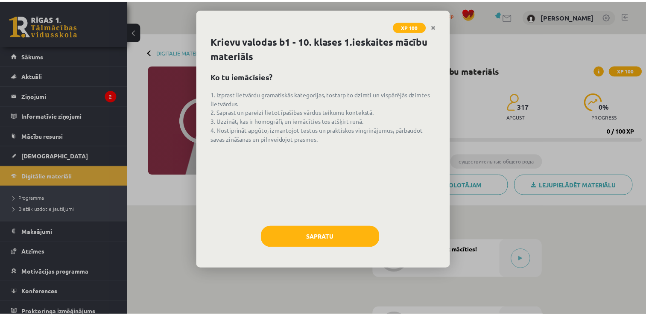
scroll to position [85, 0]
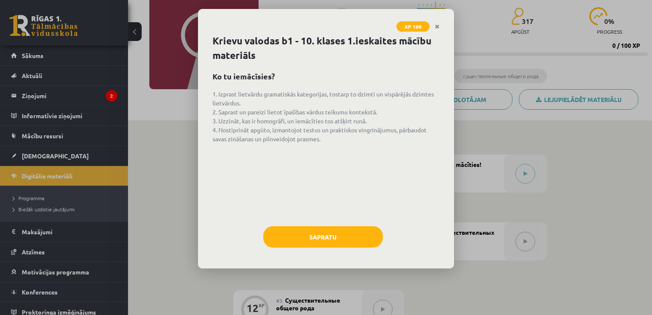
click at [439, 28] on icon "Close" at bounding box center [437, 27] width 5 height 6
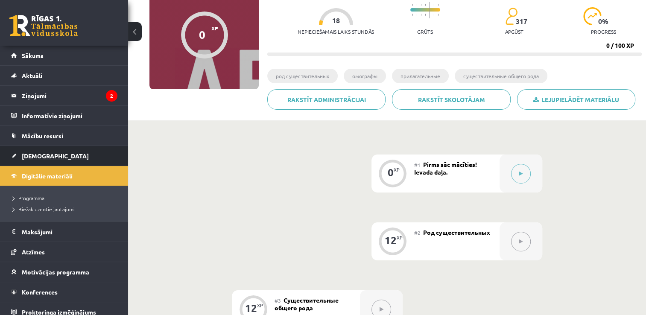
click at [34, 153] on span "[DEMOGRAPHIC_DATA]" at bounding box center [55, 156] width 67 height 8
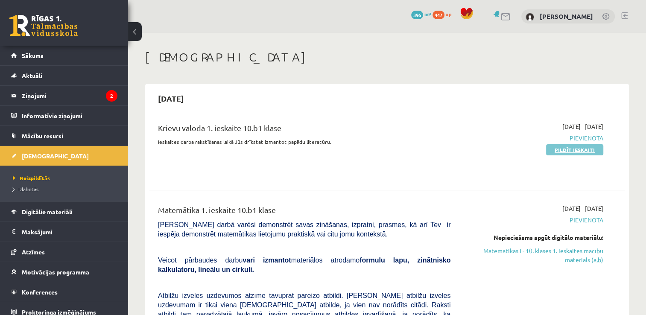
click at [579, 150] on link "Pildīt ieskaiti" at bounding box center [574, 149] width 57 height 11
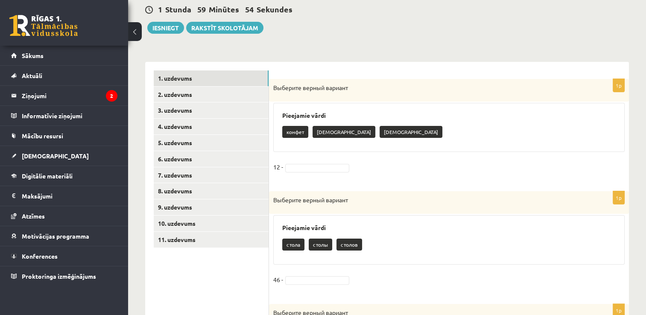
scroll to position [85, 0]
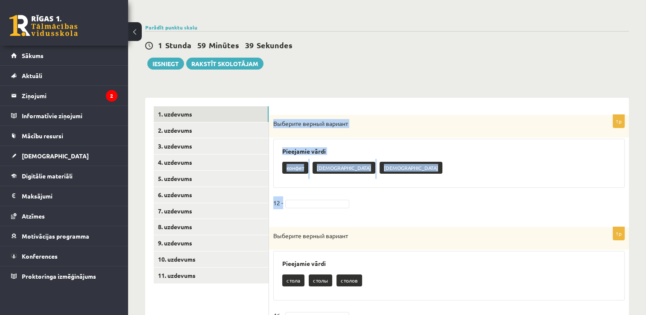
drag, startPoint x: 273, startPoint y: 120, endPoint x: 372, endPoint y: 202, distance: 128.6
click at [372, 202] on div "1p Выберите верный вариант Pieejamie vārdi конфет конфетов конфеты 12 -" at bounding box center [449, 167] width 360 height 104
copy div "Выберите верный вариант Pieejamie vārdi конфет конфетов конфеты 12 -"
click at [298, 171] on p "конфет" at bounding box center [295, 168] width 26 height 12
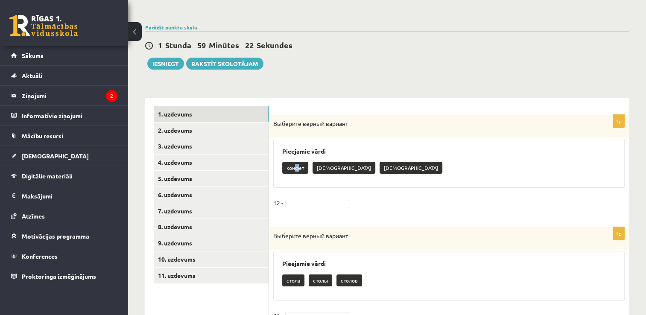
click at [297, 168] on p "конфет" at bounding box center [295, 168] width 26 height 12
drag, startPoint x: 297, startPoint y: 168, endPoint x: 304, endPoint y: 179, distance: 13.4
click at [304, 179] on div "Pieejamie vārdi конфет конфетов конфеты" at bounding box center [448, 164] width 351 height 50
click at [302, 171] on p "конфет" at bounding box center [295, 168] width 26 height 12
drag, startPoint x: 304, startPoint y: 168, endPoint x: 285, endPoint y: 171, distance: 19.4
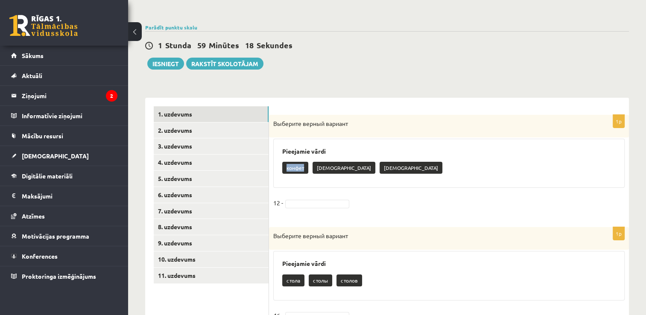
click at [285, 171] on p "конфет" at bounding box center [295, 168] width 26 height 12
drag, startPoint x: 285, startPoint y: 171, endPoint x: 453, endPoint y: 182, distance: 167.7
click at [452, 183] on div "Pieejamie vārdi конфет конфетов конфеты" at bounding box center [448, 164] width 351 height 50
click at [299, 170] on p "конфет" at bounding box center [295, 168] width 26 height 12
drag, startPoint x: 307, startPoint y: 167, endPoint x: 284, endPoint y: 170, distance: 22.5
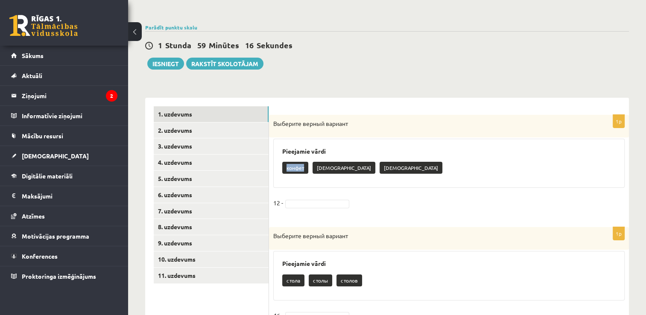
click at [284, 170] on p "конфет" at bounding box center [295, 168] width 26 height 12
copy p "конфет"
click at [310, 197] on fieldset "12 -" at bounding box center [448, 205] width 351 height 18
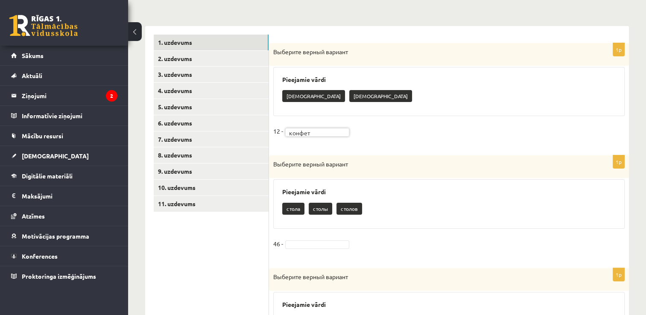
scroll to position [213, 0]
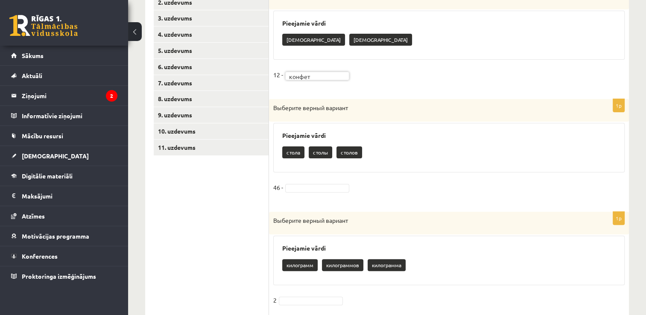
click at [294, 155] on p "стола" at bounding box center [293, 152] width 22 height 12
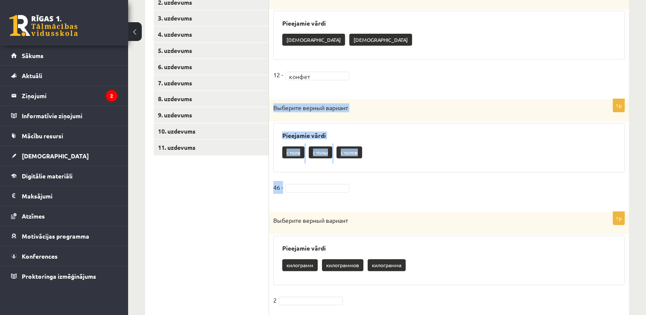
drag, startPoint x: 274, startPoint y: 108, endPoint x: 361, endPoint y: 184, distance: 116.5
click at [361, 184] on div "1p Выберите верный вариант Pieejamie vārdi стола столы столов 46 -" at bounding box center [449, 151] width 360 height 104
copy div "Выберите верный вариант Pieejamie vārdi стола столы столов 46 -"
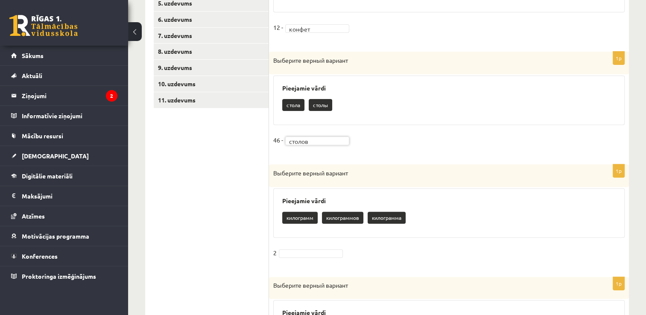
scroll to position [342, 0]
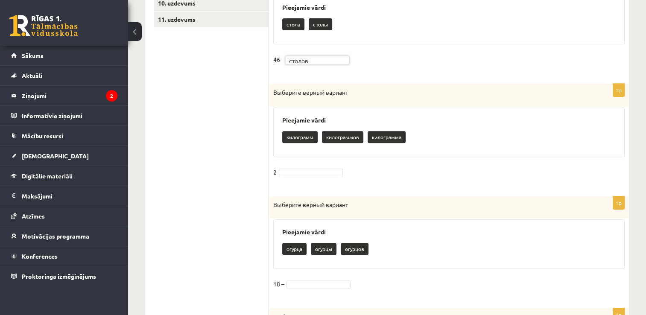
click at [391, 137] on p "килограмма" at bounding box center [387, 137] width 38 height 12
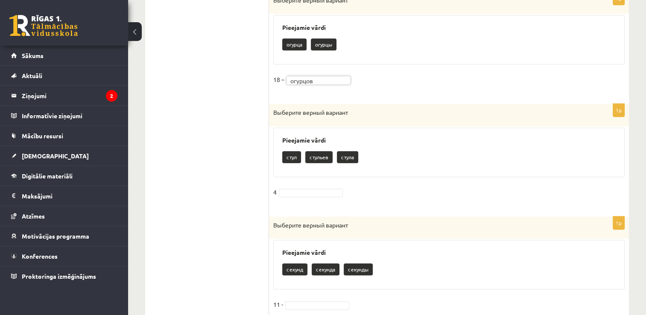
scroll to position [555, 0]
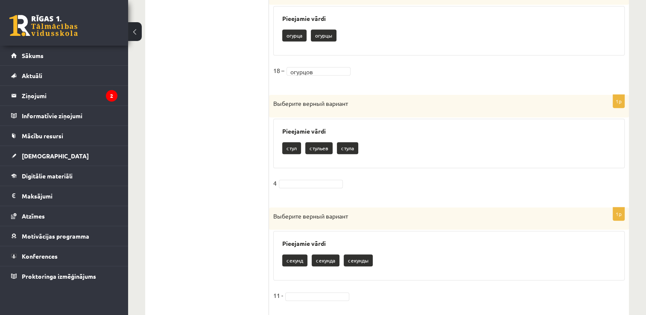
click at [348, 149] on p "стула" at bounding box center [347, 148] width 21 height 12
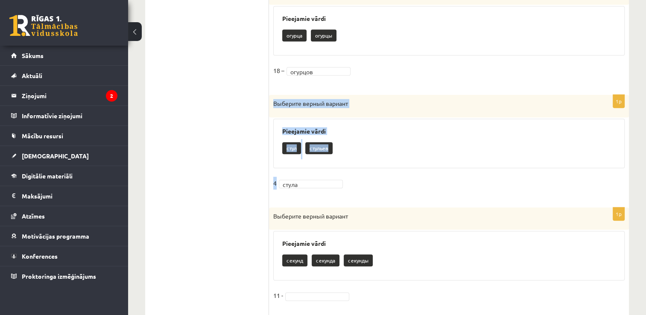
drag, startPoint x: 348, startPoint y: 107, endPoint x: 364, endPoint y: 175, distance: 69.4
click at [364, 175] on div "1p Выберите верный вариант Pieejamie vārdi стул стульев 4 стула *****" at bounding box center [449, 147] width 360 height 104
copy div "Выберите верный вариант Pieejamie vārdi стул стульев 4 стула"
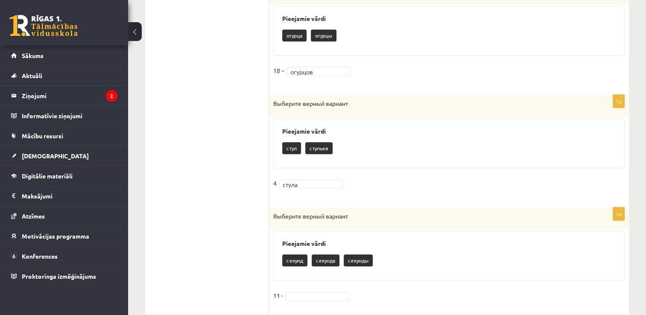
click at [413, 257] on div "секунд секунда секунды" at bounding box center [448, 261] width 333 height 20
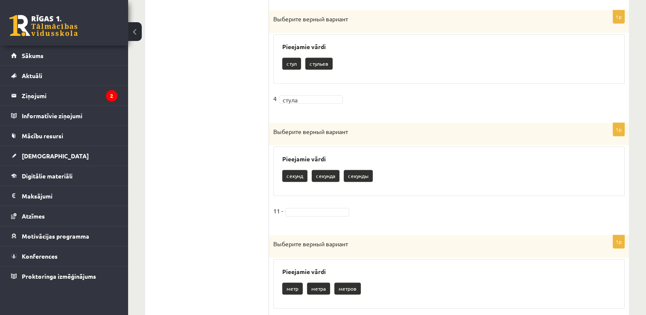
scroll to position [640, 0]
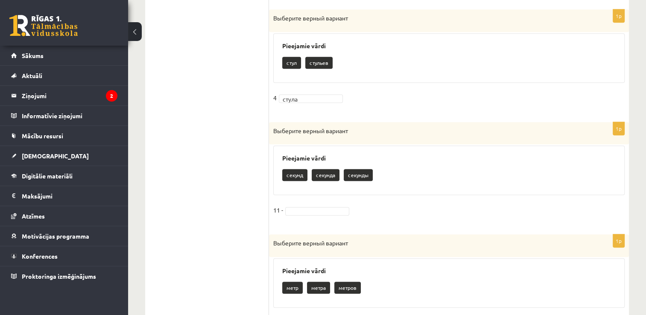
click at [292, 176] on p "секунд" at bounding box center [294, 175] width 25 height 12
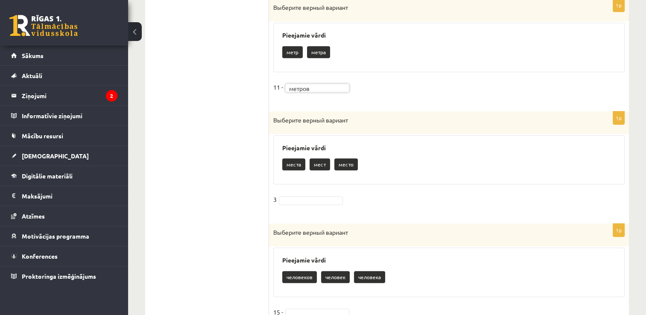
scroll to position [897, 0]
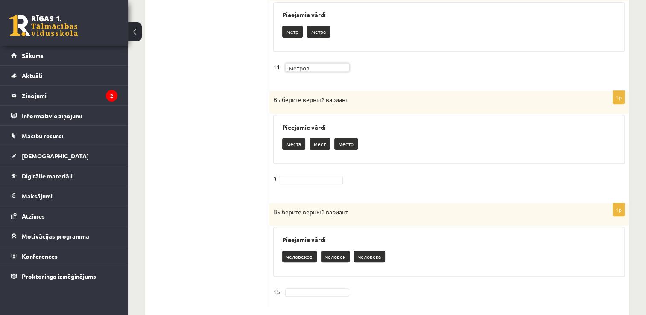
click at [295, 142] on p "места" at bounding box center [293, 144] width 23 height 12
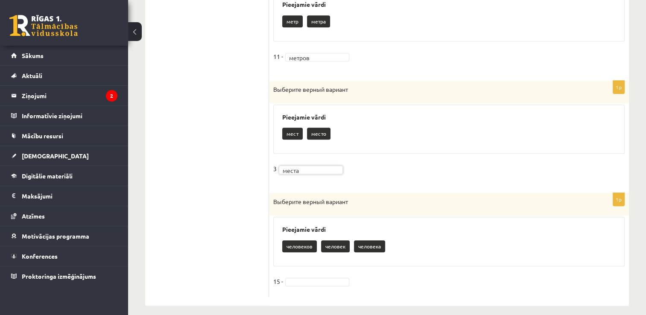
scroll to position [913, 0]
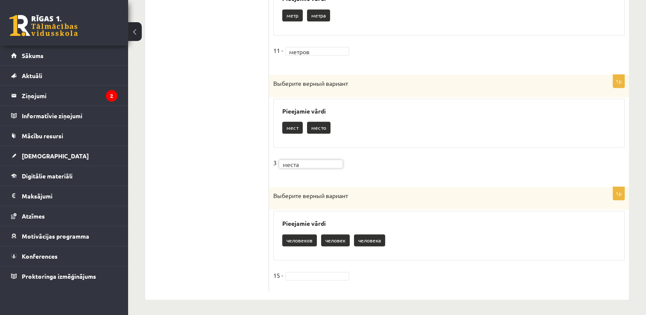
click at [332, 240] on p "человек" at bounding box center [335, 240] width 29 height 12
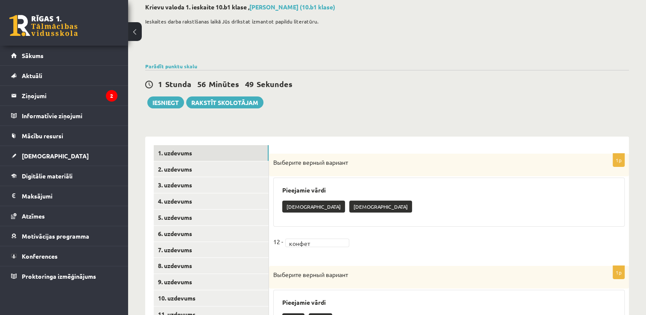
scroll to position [0, 0]
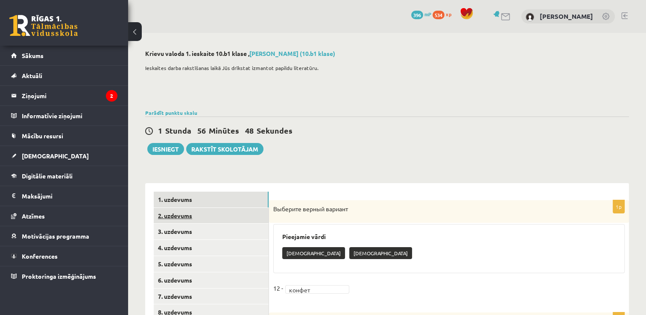
click at [180, 217] on link "2. uzdevums" at bounding box center [211, 216] width 115 height 16
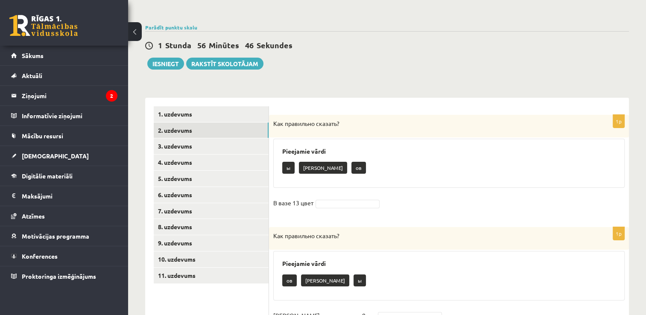
scroll to position [171, 0]
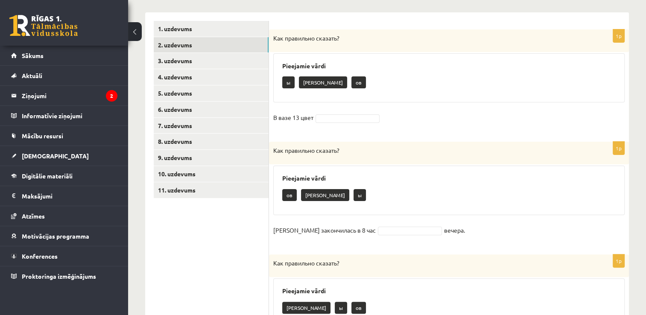
click at [272, 35] on div "Как правильно сказать?" at bounding box center [449, 40] width 360 height 23
drag, startPoint x: 272, startPoint y: 35, endPoint x: 277, endPoint y: 35, distance: 4.7
click at [277, 35] on div "Как правильно сказать?" at bounding box center [449, 40] width 360 height 23
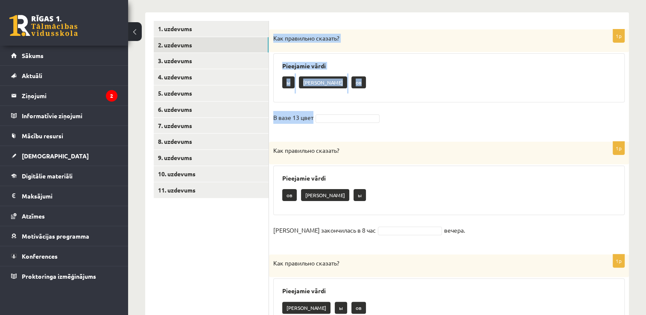
drag, startPoint x: 273, startPoint y: 37, endPoint x: 335, endPoint y: 108, distance: 94.5
click at [335, 108] on div "1p Как правильно сказать? Pieejamie vārdi ы а ов В вазе 13 цвет" at bounding box center [449, 81] width 360 height 104
copy div "Как правильно сказать? Pieejamie vārdi ы а ов В вазе 13 цвет"
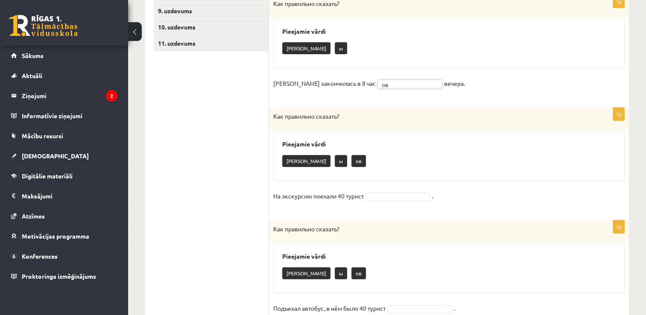
scroll to position [342, 0]
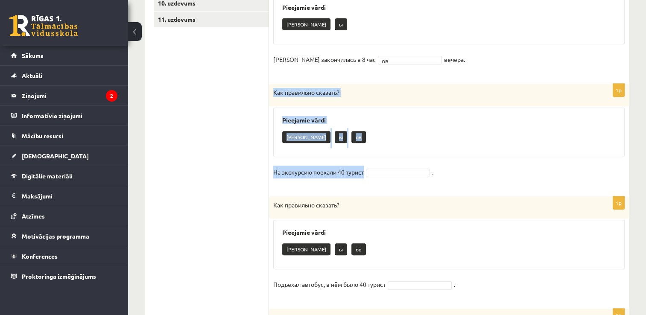
drag, startPoint x: 273, startPoint y: 88, endPoint x: 391, endPoint y: 169, distance: 142.8
click at [391, 169] on div "1p Как правильно сказать? Pieejamie vārdi а ы ов На экскурсию поехали 40 турист…" at bounding box center [449, 136] width 360 height 104
copy div "Как правильно сказать? Pieejamie vārdi а ы ов На экскурсию поехали 40 турист"
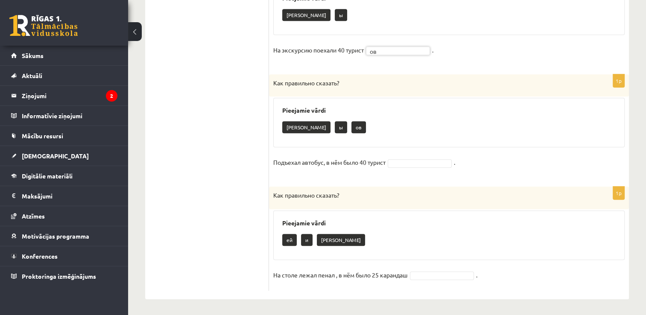
scroll to position [421, 0]
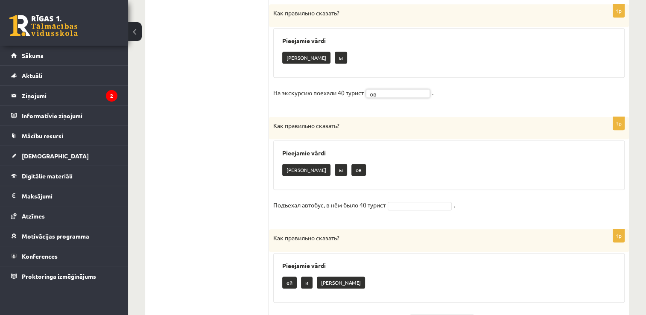
click at [286, 172] on p "а" at bounding box center [306, 170] width 48 height 12
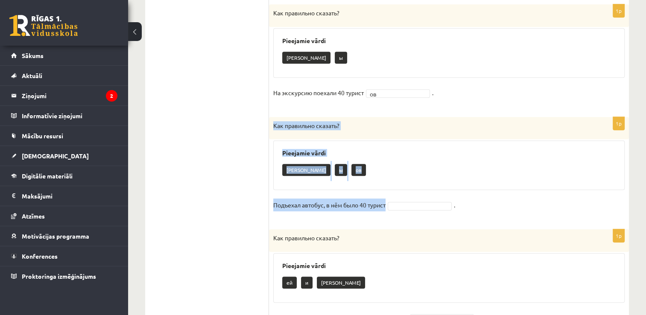
drag, startPoint x: 273, startPoint y: 120, endPoint x: 388, endPoint y: 203, distance: 141.3
click at [388, 203] on div "1p Как правильно сказать? Pieejamie vārdi а ы ов Подъехал автобус, в нём было 4…" at bounding box center [449, 169] width 360 height 104
copy div "Как правильно сказать? Pieejamie vārdi а ы ов Подъехал автобус, в нём было 40 т…"
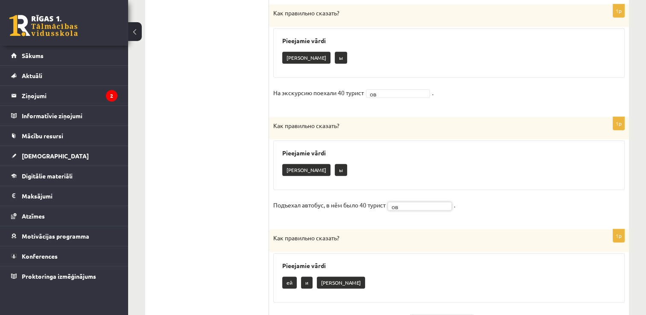
scroll to position [464, 0]
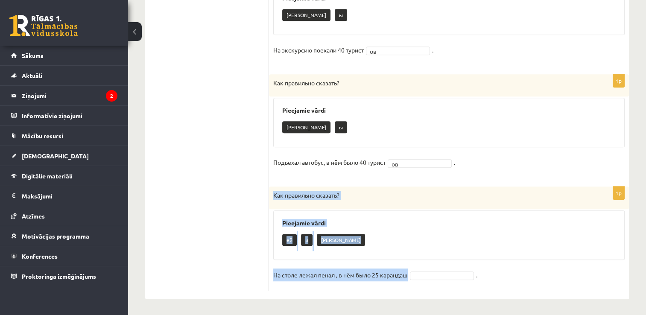
drag, startPoint x: 270, startPoint y: 192, endPoint x: 423, endPoint y: 281, distance: 177.2
click at [423, 281] on div "1p Как правильно сказать? Pieejamie vārdi ей и а На столе лежал пенал , в нём б…" at bounding box center [449, 239] width 360 height 104
copy div "Как правильно сказать? Pieejamie vārdi ей и а На столе лежал пенал , в нём было…"
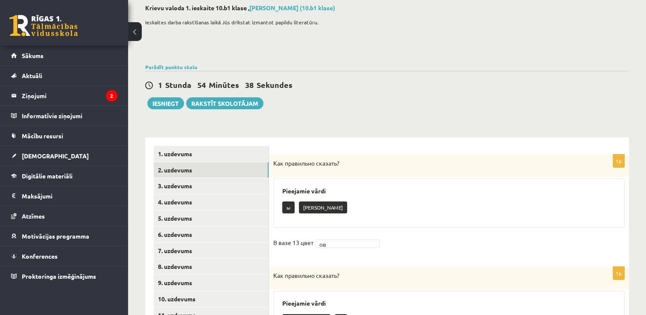
scroll to position [0, 0]
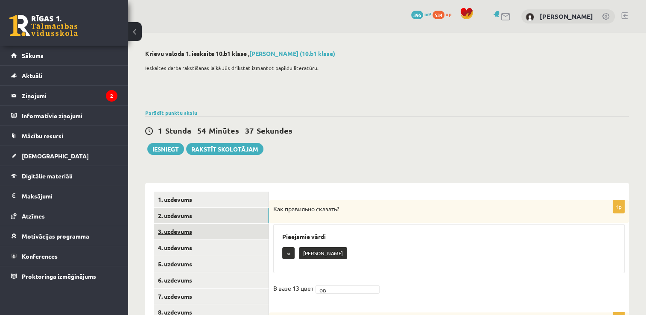
click at [183, 233] on link "3. uzdevums" at bounding box center [211, 232] width 115 height 16
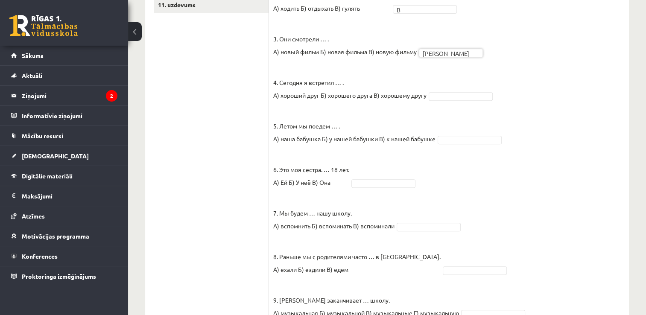
scroll to position [342, 0]
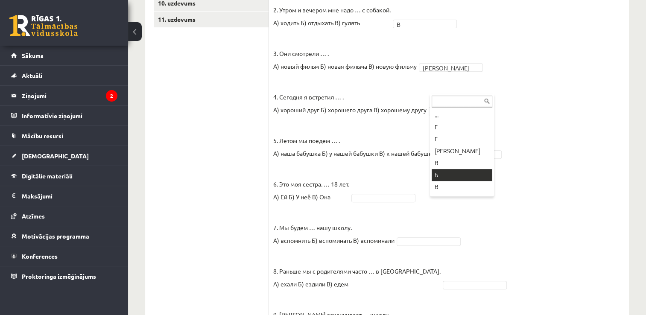
drag, startPoint x: 453, startPoint y: 175, endPoint x: 455, endPoint y: 172, distance: 4.6
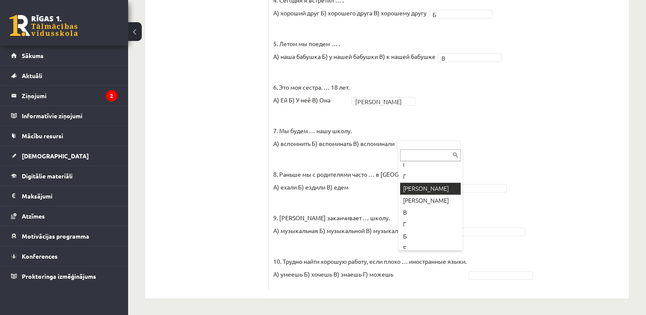
scroll to position [85, 0]
drag, startPoint x: 271, startPoint y: 170, endPoint x: 366, endPoint y: 195, distance: 98.1
drag, startPoint x: 289, startPoint y: 172, endPoint x: 266, endPoint y: 180, distance: 23.6
click at [266, 180] on div "**********" at bounding box center [387, 32] width 484 height 534
drag, startPoint x: 266, startPoint y: 180, endPoint x: 346, endPoint y: 195, distance: 81.2
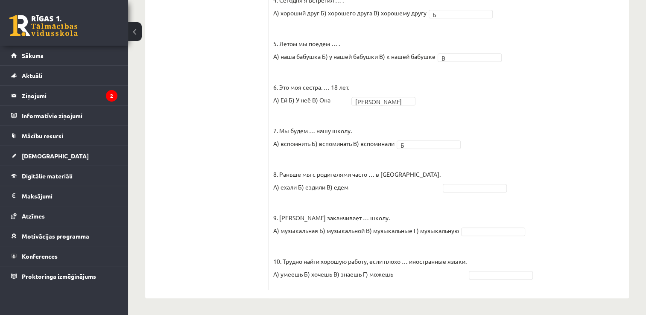
click at [354, 185] on p "8. Раньше мы с родителями часто … в Таллинн. А) ехали Б) ездили В) едем" at bounding box center [356, 174] width 167 height 38
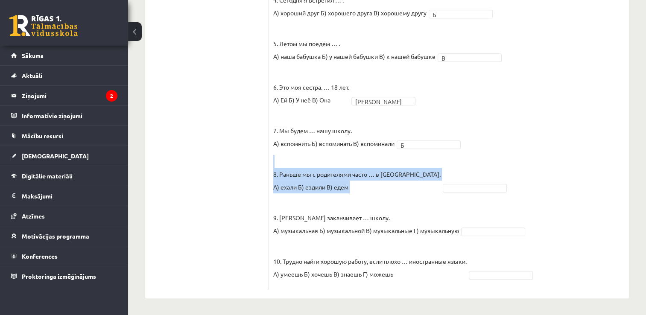
drag, startPoint x: 272, startPoint y: 173, endPoint x: 355, endPoint y: 192, distance: 85.5
click at [355, 192] on div "10p Выберите правильный вариант. Pieejamie vārdi Г Г В А Г Г А А В Г Б В Б 1. К…" at bounding box center [449, 36] width 360 height 508
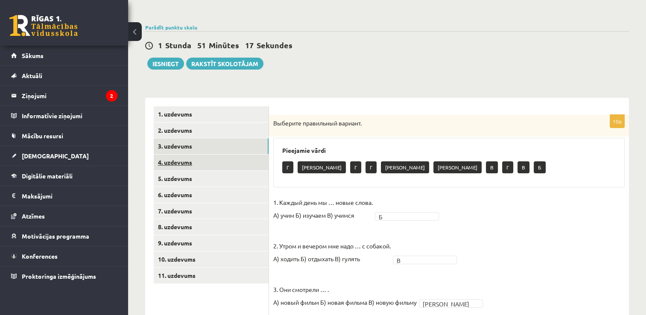
click at [219, 162] on link "4. uzdevums" at bounding box center [211, 163] width 115 height 16
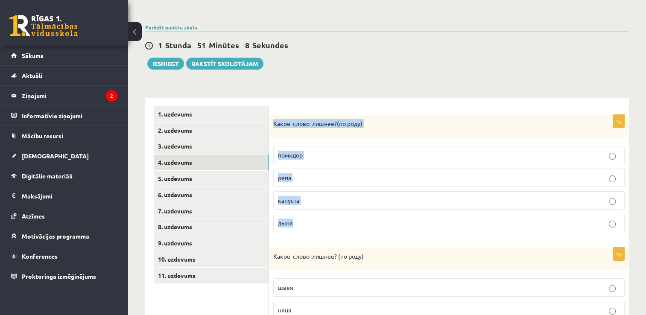
drag, startPoint x: 274, startPoint y: 122, endPoint x: 374, endPoint y: 226, distance: 144.7
click at [374, 226] on div "1p Какое слово лишнее? ( по родy) помидор репа капуста дыня" at bounding box center [449, 177] width 360 height 124
copy div "Какое слово лишнее? ( по родy) помидор репа капуста дыня"
click at [584, 153] on p "помидор" at bounding box center [449, 155] width 342 height 9
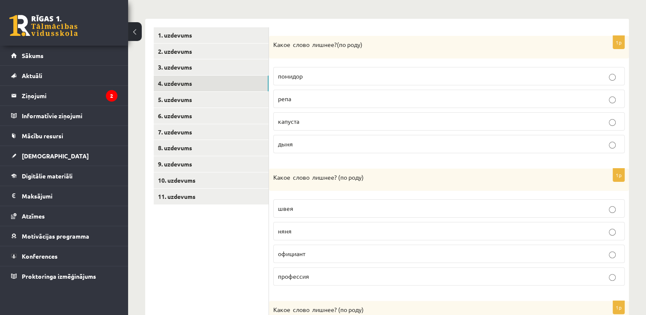
scroll to position [299, 0]
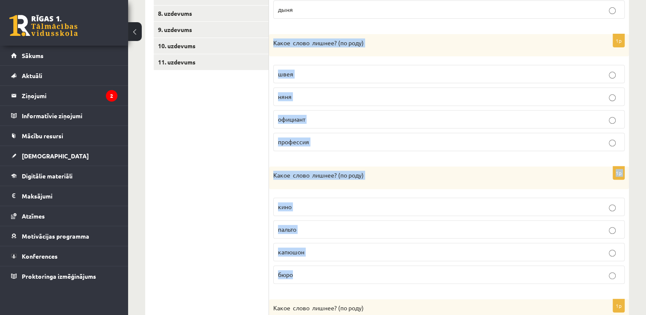
drag, startPoint x: 270, startPoint y: 39, endPoint x: 529, endPoint y: 281, distance: 353.8
click at [529, 281] on form "1p Какое слово лишнее? ( по родy) помидор репа капуста дыня 1p Какое слово лишн…" at bounding box center [449, 225] width 343 height 664
copy form "Какое слово лишнее? ( по родy) швея няня официант профессия 1p Какое слово лишн…"
click at [331, 119] on p "официант" at bounding box center [449, 119] width 342 height 9
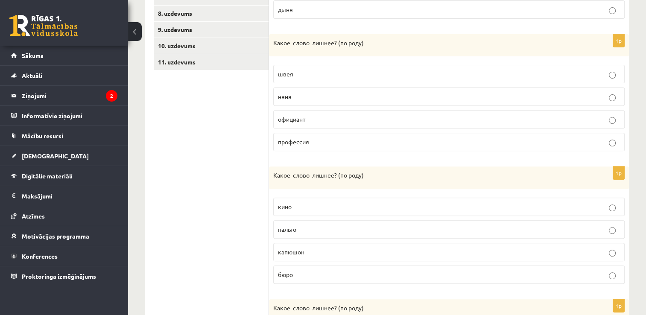
click at [341, 251] on p "капюшон" at bounding box center [449, 252] width 342 height 9
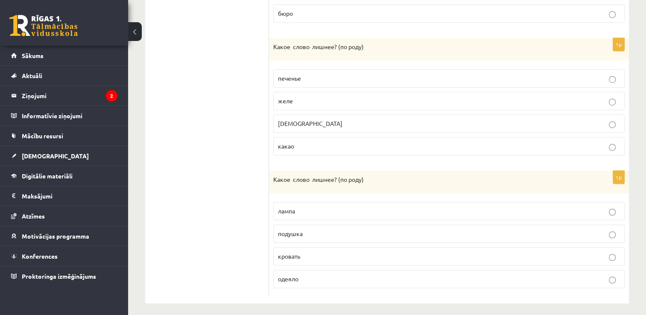
scroll to position [562, 0]
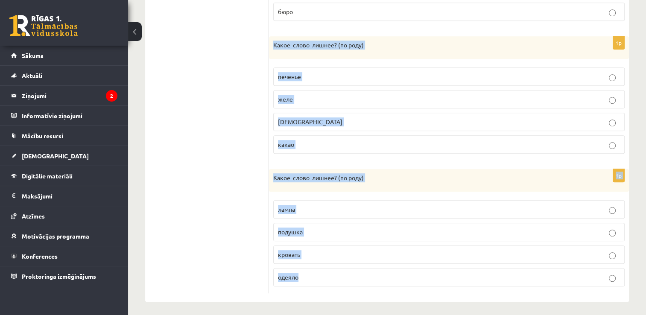
drag, startPoint x: 294, startPoint y: 48, endPoint x: 405, endPoint y: 271, distance: 249.2
click at [322, 122] on p "конфета" at bounding box center [449, 121] width 342 height 9
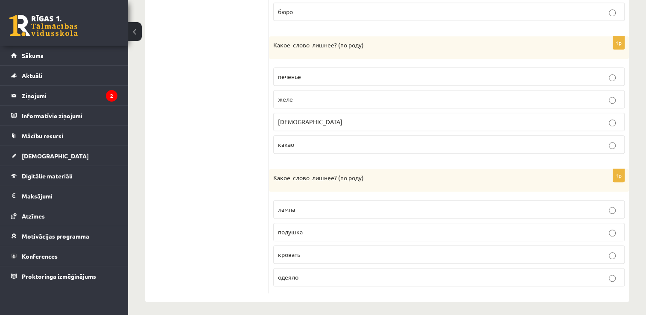
click at [333, 273] on p "одеяло" at bounding box center [449, 277] width 342 height 9
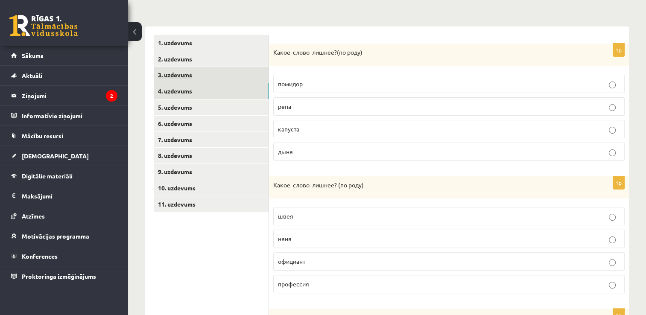
scroll to position [92, 0]
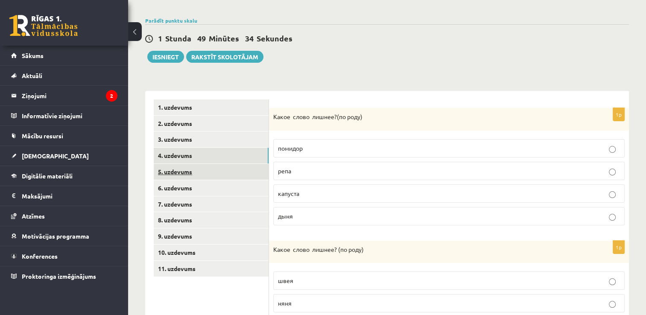
click at [171, 172] on link "5. uzdevums" at bounding box center [211, 172] width 115 height 16
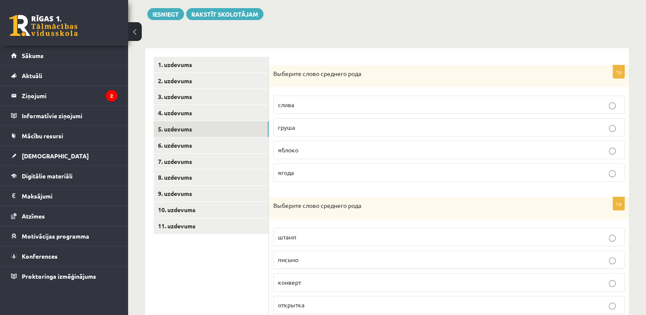
scroll to position [178, 0]
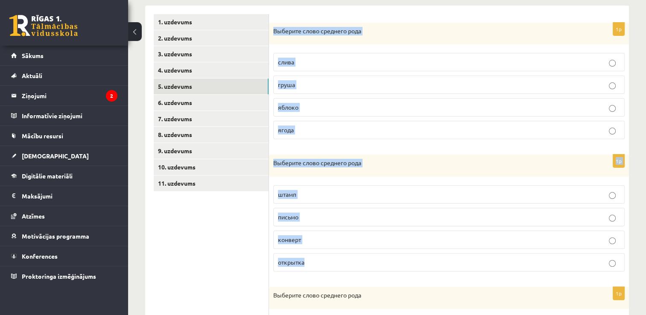
drag, startPoint x: 273, startPoint y: 29, endPoint x: 442, endPoint y: 260, distance: 287.0
click at [322, 108] on p "яблоко" at bounding box center [449, 107] width 342 height 9
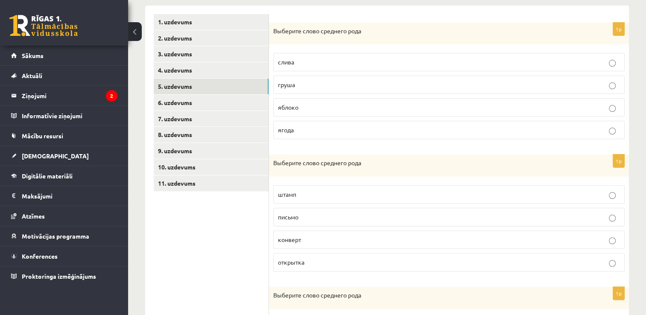
click at [321, 219] on p "письмо" at bounding box center [449, 217] width 342 height 9
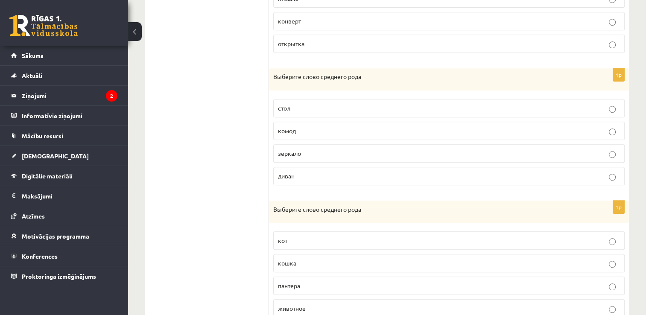
scroll to position [391, 0]
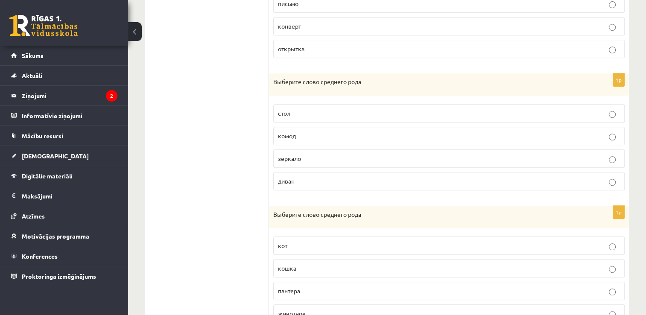
drag, startPoint x: 267, startPoint y: 76, endPoint x: 436, endPoint y: 304, distance: 283.3
click at [436, 304] on div "**********" at bounding box center [387, 131] width 484 height 678
click at [249, 94] on ul "1. uzdevums 2. uzdevums 3. uzdevums 4. uzdevums 5. uzdevums 6. uzdevums 7. uzde…" at bounding box center [211, 131] width 115 height 661
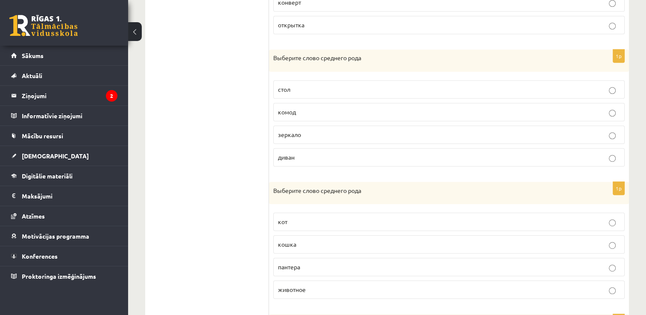
scroll to position [434, 0]
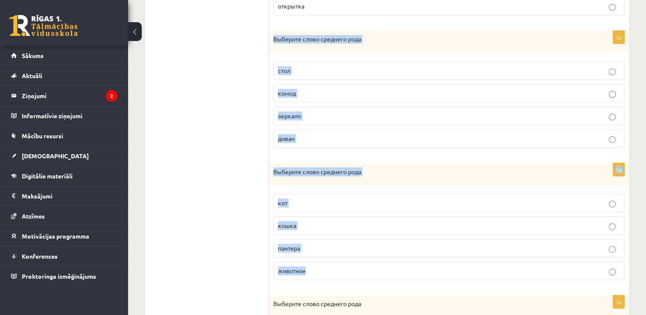
drag, startPoint x: 278, startPoint y: 41, endPoint x: 395, endPoint y: 269, distance: 256.1
click at [395, 269] on form "1p Выберите слово среднего рода слива груша яблоко ягода 1p Выберите слово сред…" at bounding box center [449, 88] width 343 height 661
click at [319, 119] on label "зеркало" at bounding box center [448, 116] width 351 height 18
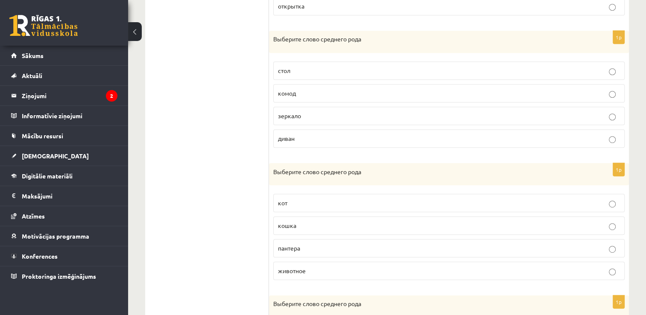
click at [336, 269] on p "животное" at bounding box center [449, 270] width 342 height 9
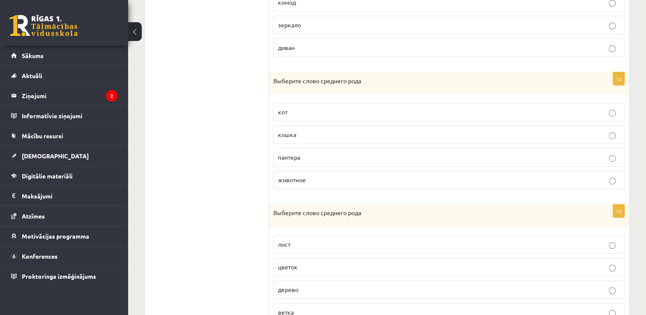
scroll to position [560, 0]
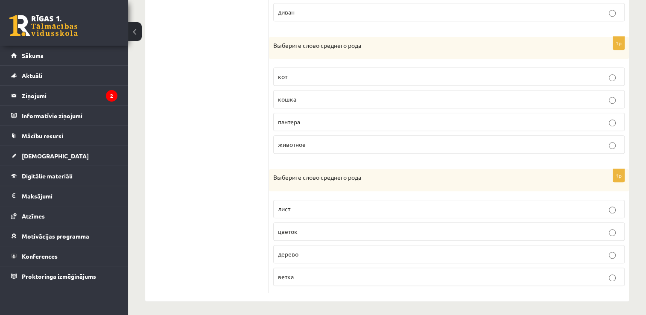
click at [307, 252] on p "дерево" at bounding box center [449, 254] width 342 height 9
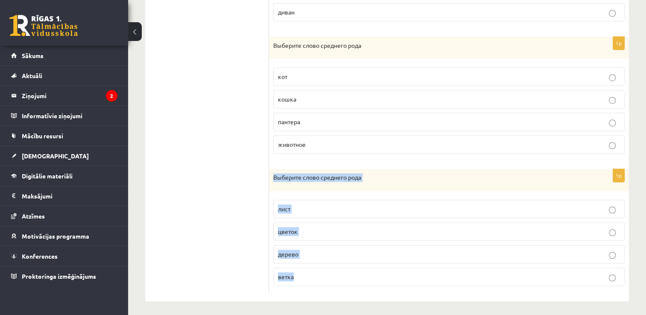
drag, startPoint x: 269, startPoint y: 173, endPoint x: 359, endPoint y: 272, distance: 133.0
click at [359, 272] on div "1p Выберите слово среднего рода лист цветок дерево ветка" at bounding box center [449, 231] width 360 height 124
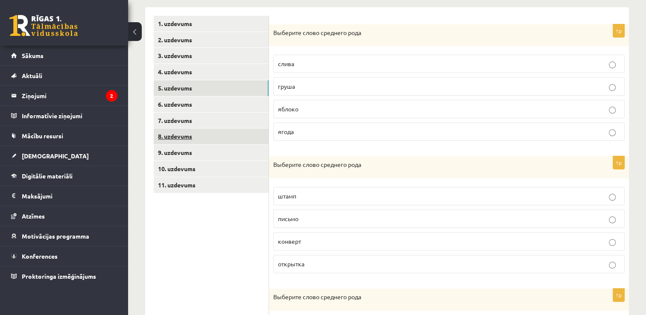
scroll to position [176, 0]
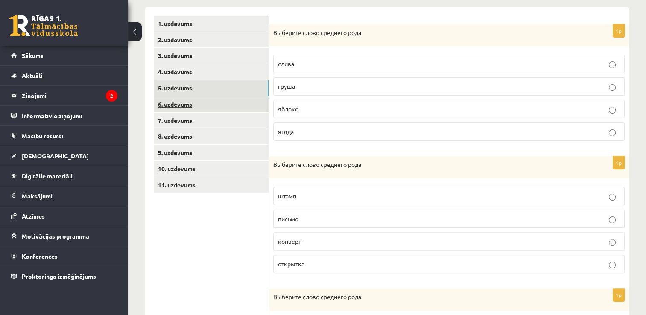
click at [180, 103] on link "6. uzdevums" at bounding box center [211, 105] width 115 height 16
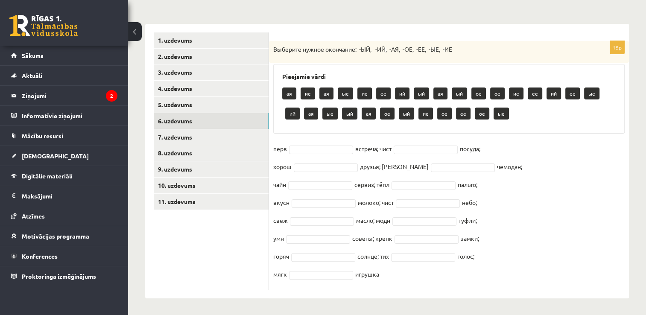
drag, startPoint x: 272, startPoint y: 47, endPoint x: 499, endPoint y: 256, distance: 308.5
click at [499, 256] on div "15p Выберите нужное окончание: -ЫЙ, -ИЙ, -АЯ, -ОЕ, -ЕЕ, -ЫЕ, -ИЕ Pieejamie vārd…" at bounding box center [449, 165] width 360 height 249
drag, startPoint x: 499, startPoint y: 256, endPoint x: 539, endPoint y: 145, distance: 118.3
click at [539, 145] on fieldset "перв встреча; чист посуда; хорош друзья; дорожн чемодан; чайн сервиз; тёпл паль…" at bounding box center [448, 213] width 351 height 143
click at [494, 42] on div "Выберите нужное окончание: -ЫЙ, -ИЙ, -АЯ, -ОЕ, -ЕЕ, -ЫЕ, -ИЕ" at bounding box center [449, 52] width 360 height 22
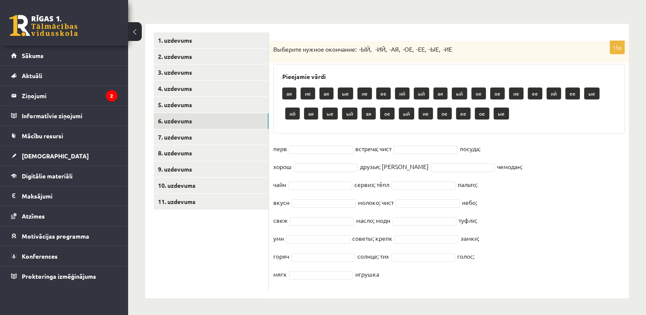
drag, startPoint x: 273, startPoint y: 48, endPoint x: 482, endPoint y: 284, distance: 315.2
click at [482, 284] on div "15p Выберите нужное окончание: -ЫЙ, -ИЙ, -АЯ, -ОЕ, -ЕЕ, -ЫЕ, -ИЕ Pieejamie vārd…" at bounding box center [449, 165] width 360 height 249
click at [586, 175] on fieldset "перв встреча; чист посуда; хорош друзья; дорожн чемодан; чайн сервиз; тёпл паль…" at bounding box center [448, 213] width 351 height 143
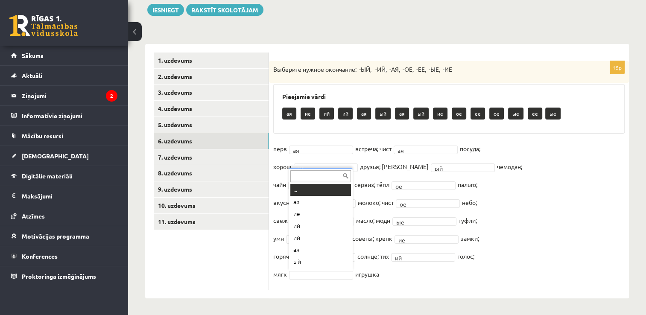
scroll to position [10, 0]
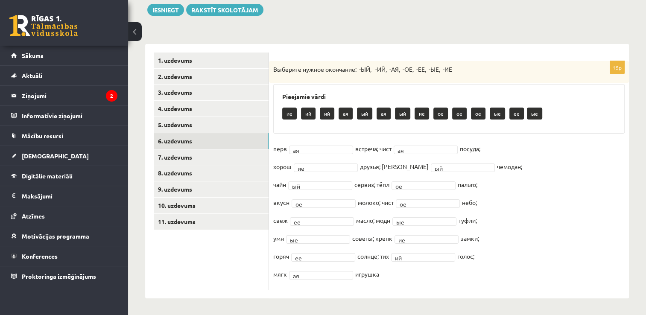
click at [411, 275] on fieldset "перв ая ** встреча; чист ая ** посуда; хорош ие ** друзья; дорожн ый ** чемодан…" at bounding box center [448, 213] width 351 height 143
click at [183, 156] on link "7. uzdevums" at bounding box center [211, 157] width 115 height 16
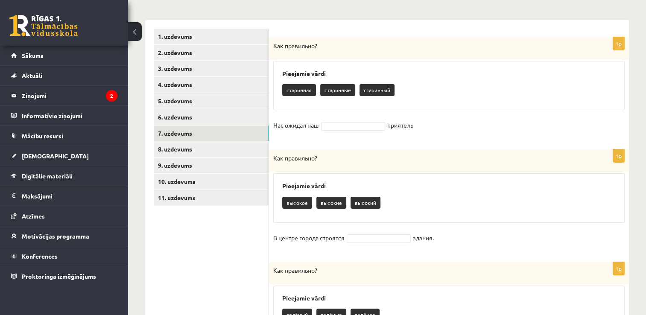
scroll to position [182, 0]
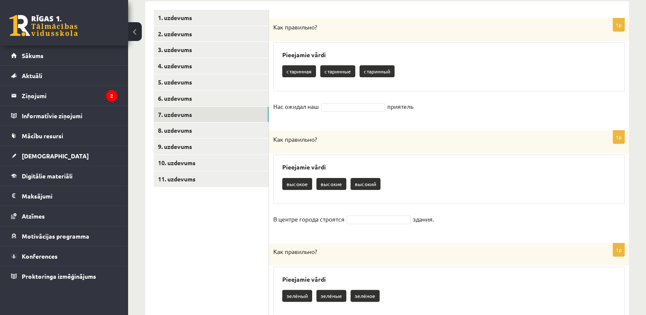
drag, startPoint x: 272, startPoint y: 25, endPoint x: 453, endPoint y: 228, distance: 271.6
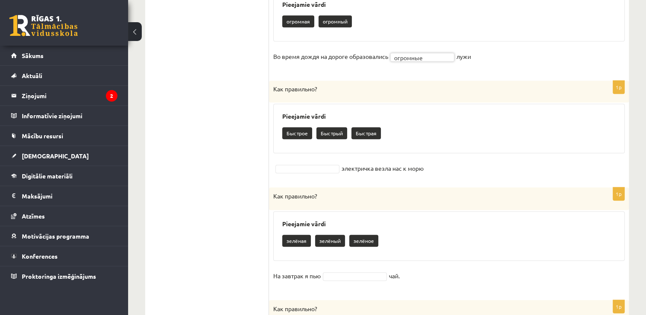
scroll to position [694, 0]
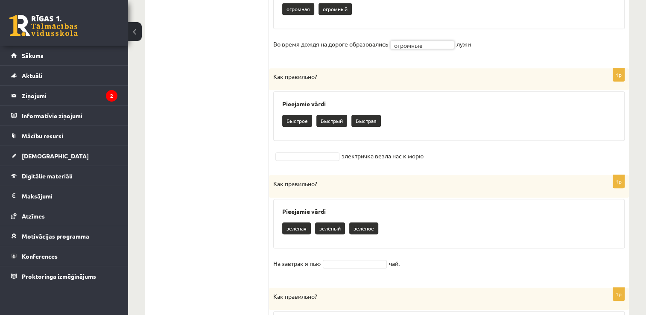
click at [299, 120] on p "Быстрое" at bounding box center [297, 121] width 30 height 12
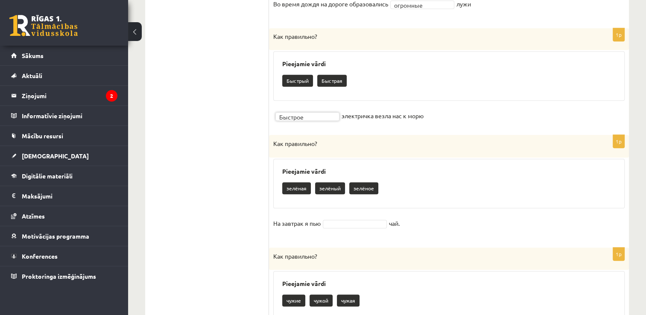
scroll to position [780, 0]
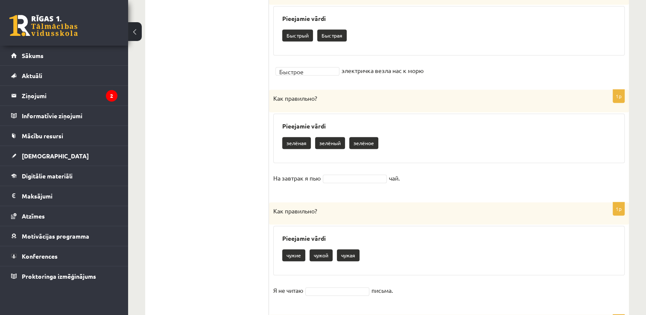
click at [336, 143] on p "зелёный" at bounding box center [330, 143] width 30 height 12
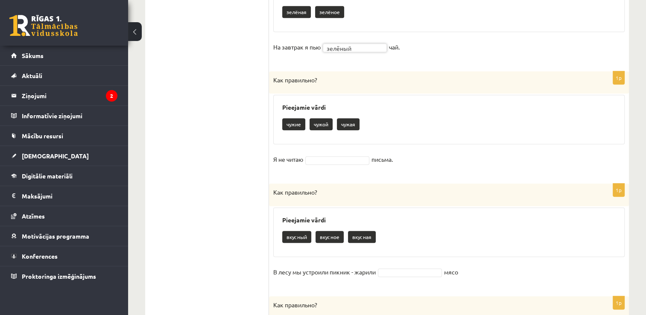
scroll to position [950, 0]
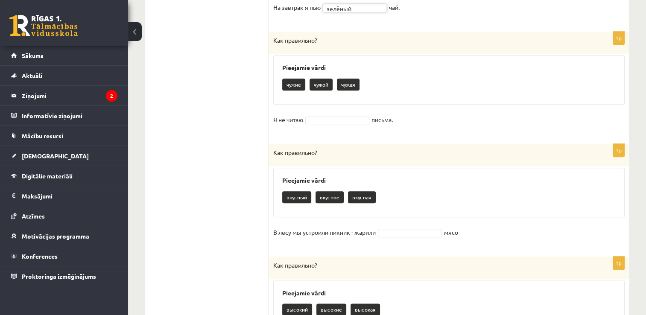
click at [297, 85] on p "чужие" at bounding box center [293, 85] width 23 height 12
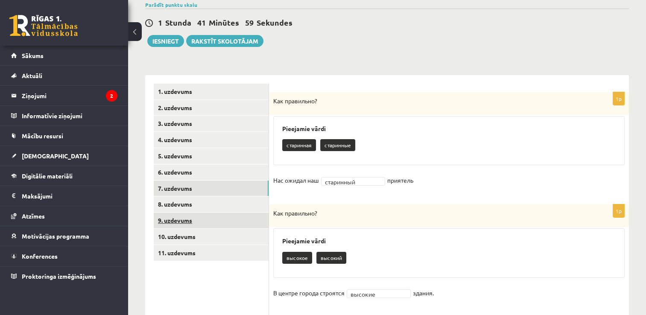
scroll to position [123, 0]
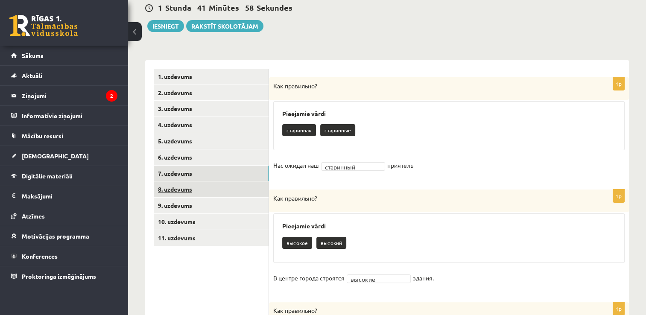
click at [175, 186] on link "8. uzdevums" at bounding box center [211, 189] width 115 height 16
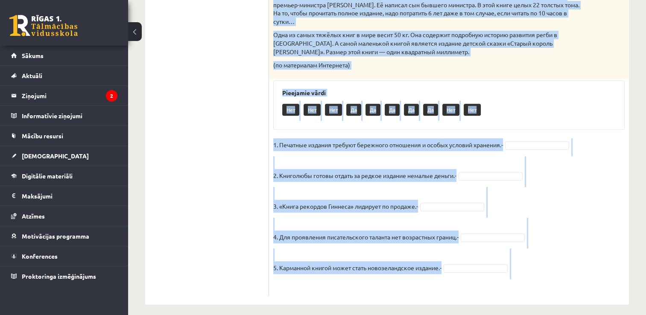
scroll to position [465, 0]
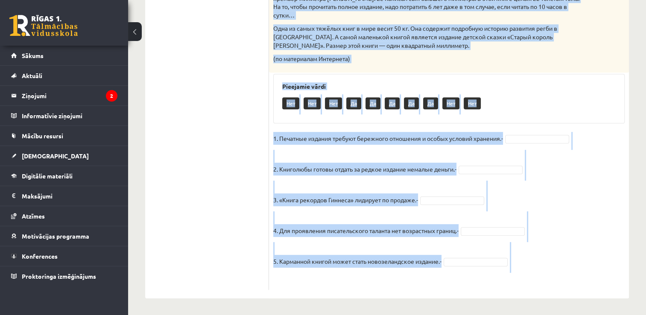
drag, startPoint x: 273, startPoint y: 208, endPoint x: 575, endPoint y: 275, distance: 309.3
click at [575, 275] on div "5p Прочитай текст. Отметь верное утверждение в соответствии с текстом. Интересн…" at bounding box center [449, 12] width 360 height 555
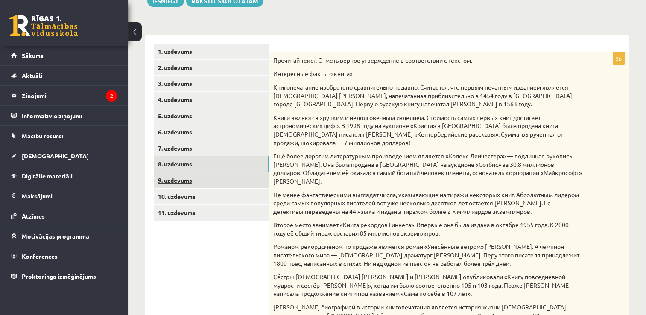
scroll to position [167, 0]
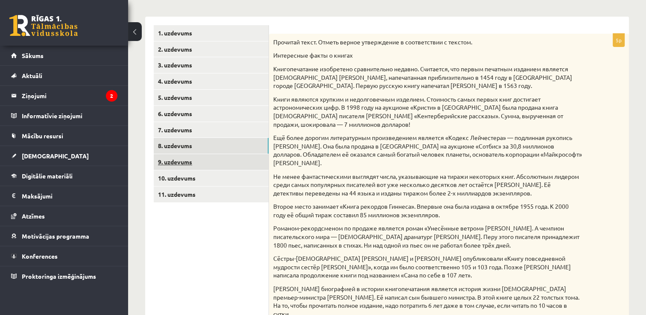
click at [177, 162] on link "9. uzdevums" at bounding box center [211, 162] width 115 height 16
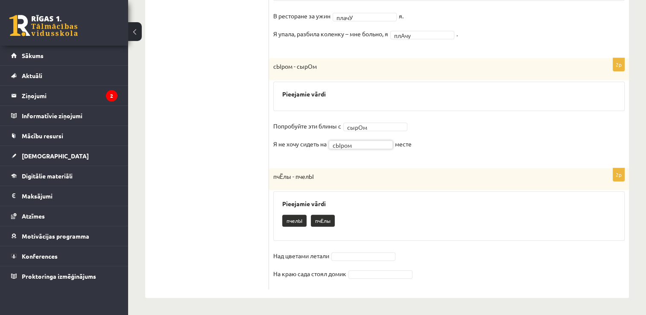
scroll to position [374, 0]
click at [378, 131] on fieldset "Попробуйте эти блины с сырОм ***** Я не хочу сидеть на сЫром ***** месте" at bounding box center [448, 138] width 351 height 36
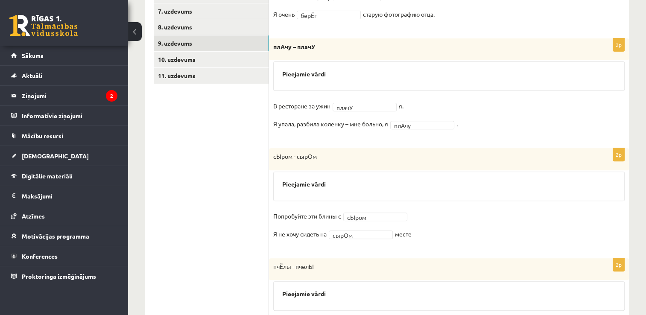
scroll to position [226, 0]
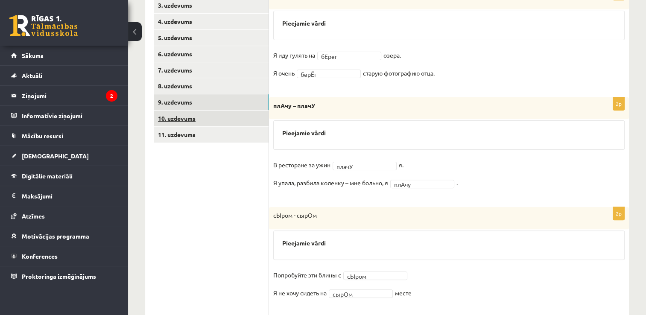
click at [186, 116] on link "10. uzdevums" at bounding box center [211, 119] width 115 height 16
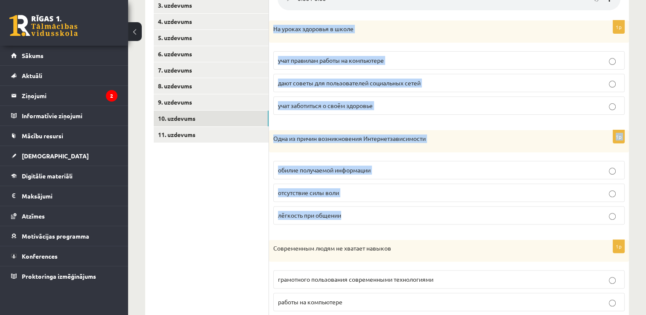
drag, startPoint x: 271, startPoint y: 26, endPoint x: 432, endPoint y: 222, distance: 253.2
click at [432, 222] on form "Прослушайте текст и отметьте верное. 1p На уроках здоровья в школе учат правила…" at bounding box center [449, 262] width 343 height 595
click at [401, 104] on p "учат заботиться о своём здоровье" at bounding box center [449, 105] width 342 height 9
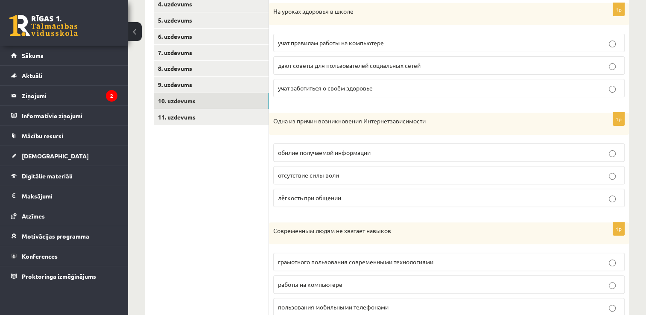
scroll to position [269, 0]
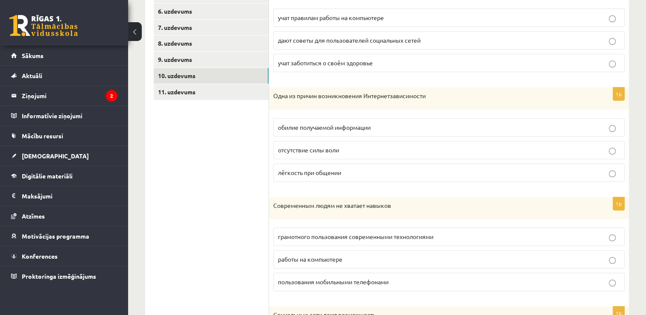
click at [368, 148] on p "отсутствие силы воли" at bounding box center [449, 150] width 342 height 9
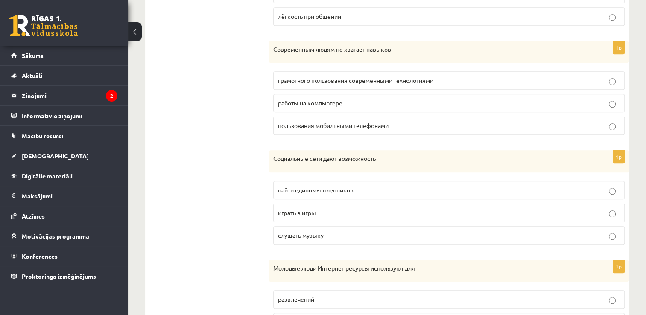
scroll to position [440, 0]
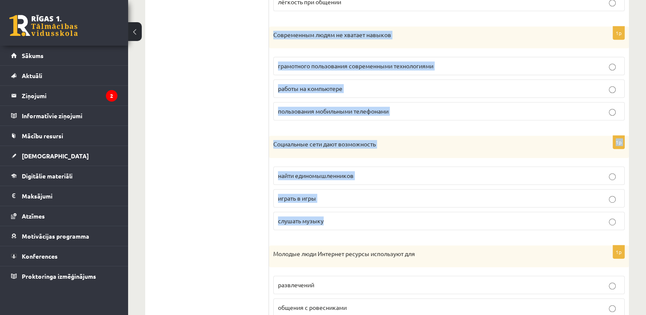
drag, startPoint x: 272, startPoint y: 34, endPoint x: 417, endPoint y: 220, distance: 235.8
click at [417, 220] on form "Прослушайте текст и отметьте верное. 1p На уроках здоровья в школе учат правила…" at bounding box center [449, 49] width 343 height 595
click at [466, 66] on p "грамотного пользования современными технологиями" at bounding box center [449, 65] width 342 height 9
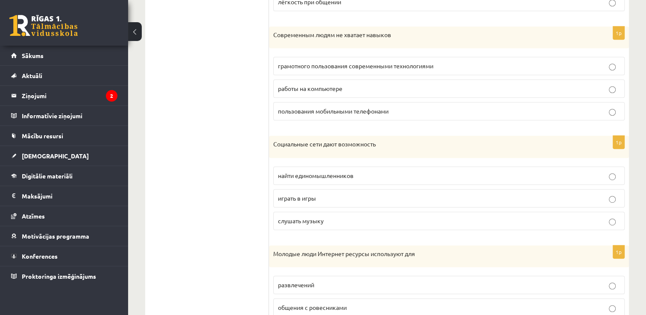
click at [432, 175] on p "найти единомышленников" at bounding box center [449, 175] width 342 height 9
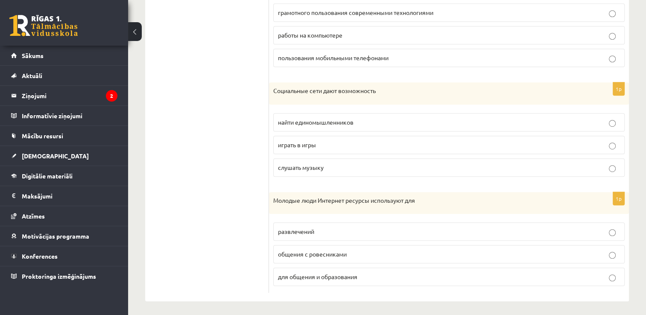
scroll to position [494, 0]
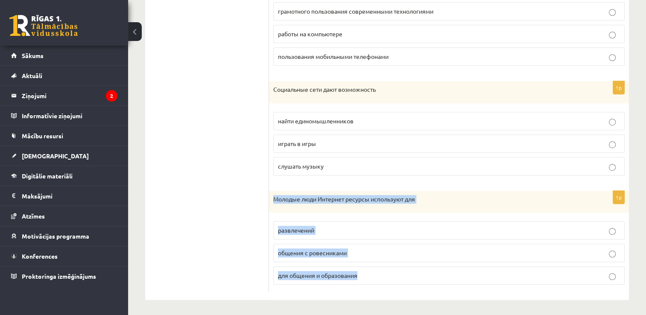
drag, startPoint x: 270, startPoint y: 197, endPoint x: 410, endPoint y: 266, distance: 156.2
click at [410, 266] on div "1p Молодые люди Интернет ресурсы используют для развлечений общения с ровесника…" at bounding box center [449, 241] width 360 height 101
click at [387, 276] on p "для общения и образования" at bounding box center [449, 275] width 342 height 9
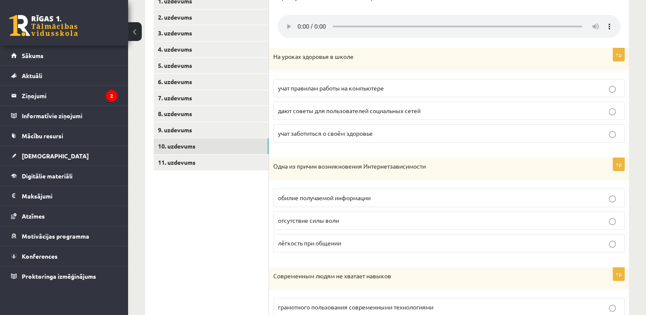
scroll to position [213, 0]
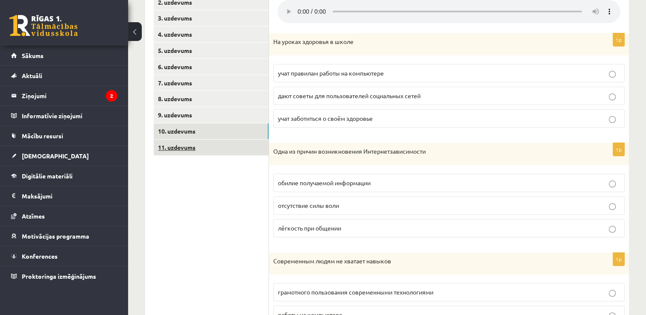
click at [188, 146] on link "11. uzdevums" at bounding box center [211, 148] width 115 height 16
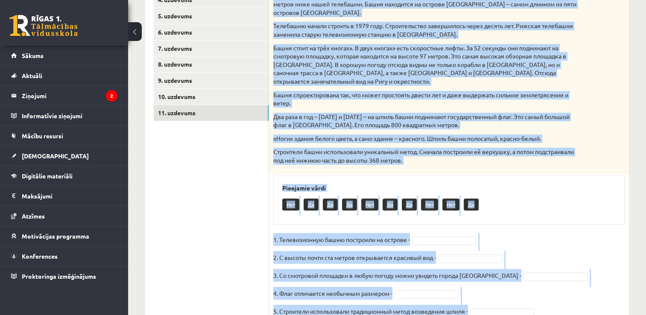
scroll to position [269, 0]
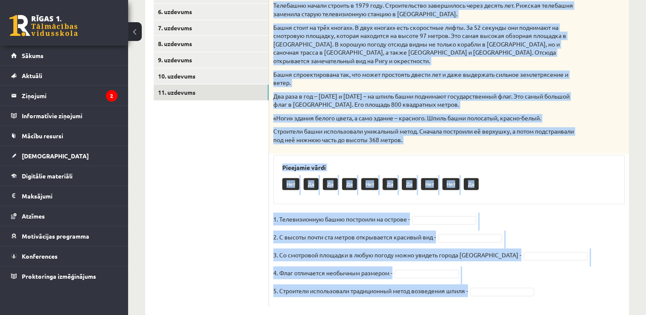
drag, startPoint x: 273, startPoint y: 38, endPoint x: 591, endPoint y: 287, distance: 403.6
click at [591, 287] on div "5p Прочитай текст. Отметь верное утверждение в соответствии с текстом. Телебашн…" at bounding box center [449, 119] width 360 height 375
click at [516, 213] on fieldset "1. Телевизионную башню построили на острове - 2. С высоты почти ста метров откр…" at bounding box center [448, 258] width 351 height 90
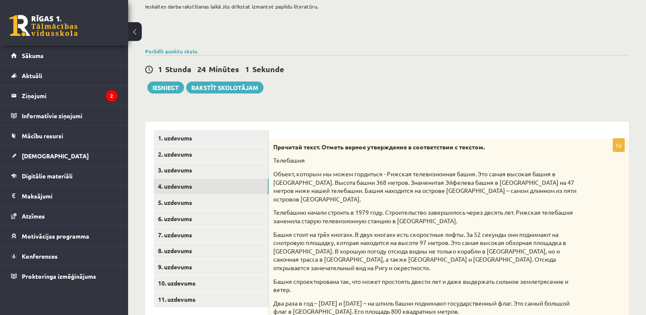
scroll to position [0, 0]
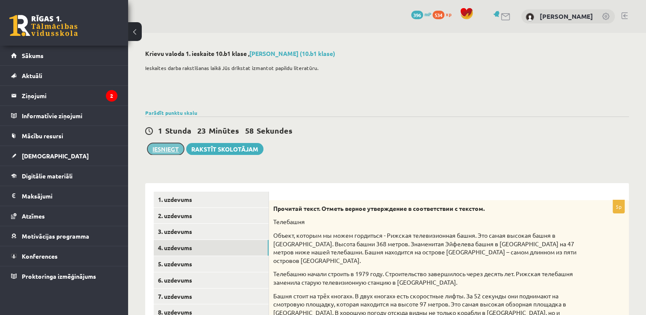
click at [167, 150] on button "Iesniegt" at bounding box center [165, 149] width 37 height 12
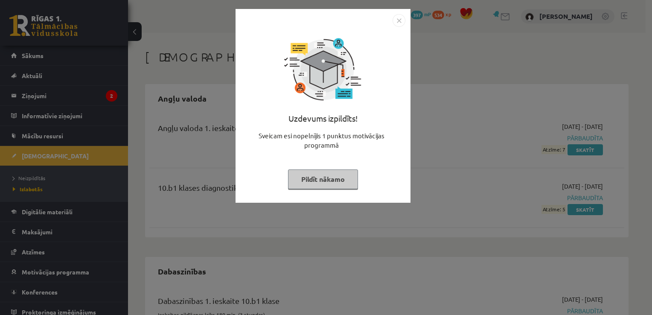
click at [402, 21] on img "Close" at bounding box center [399, 20] width 13 height 13
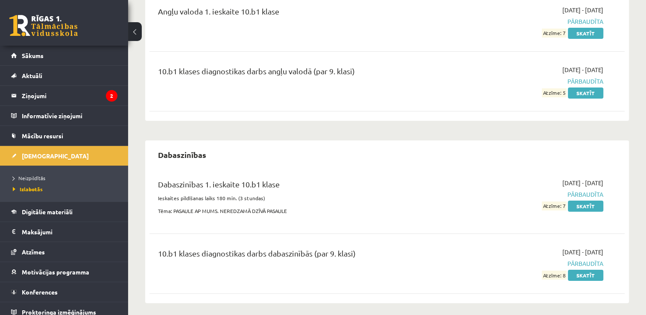
scroll to position [85, 0]
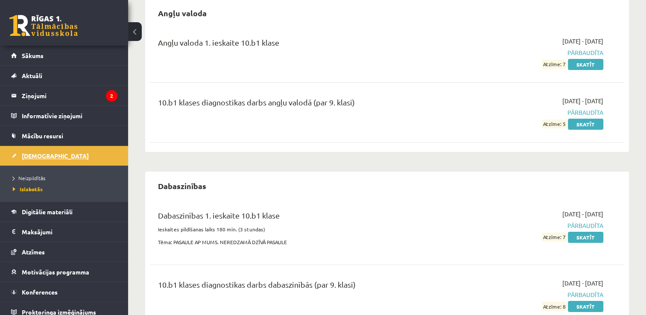
click at [32, 153] on span "[DEMOGRAPHIC_DATA]" at bounding box center [55, 156] width 67 height 8
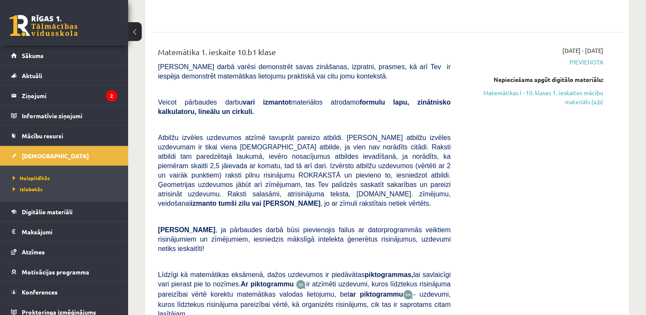
scroll to position [171, 0]
